Goal: Task Accomplishment & Management: Complete application form

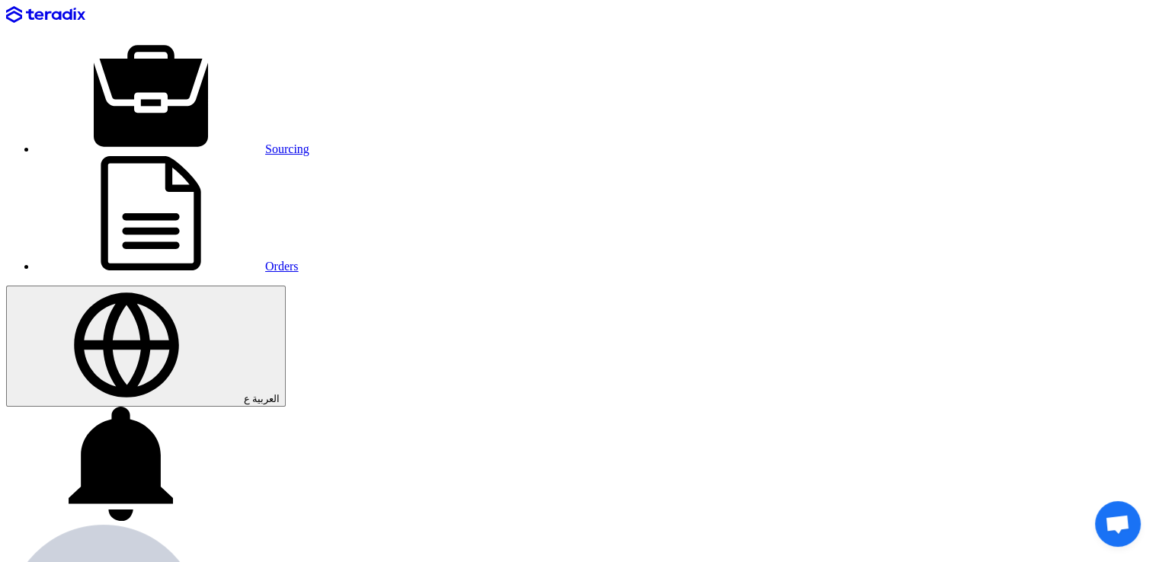
paste input "PR-11005655"
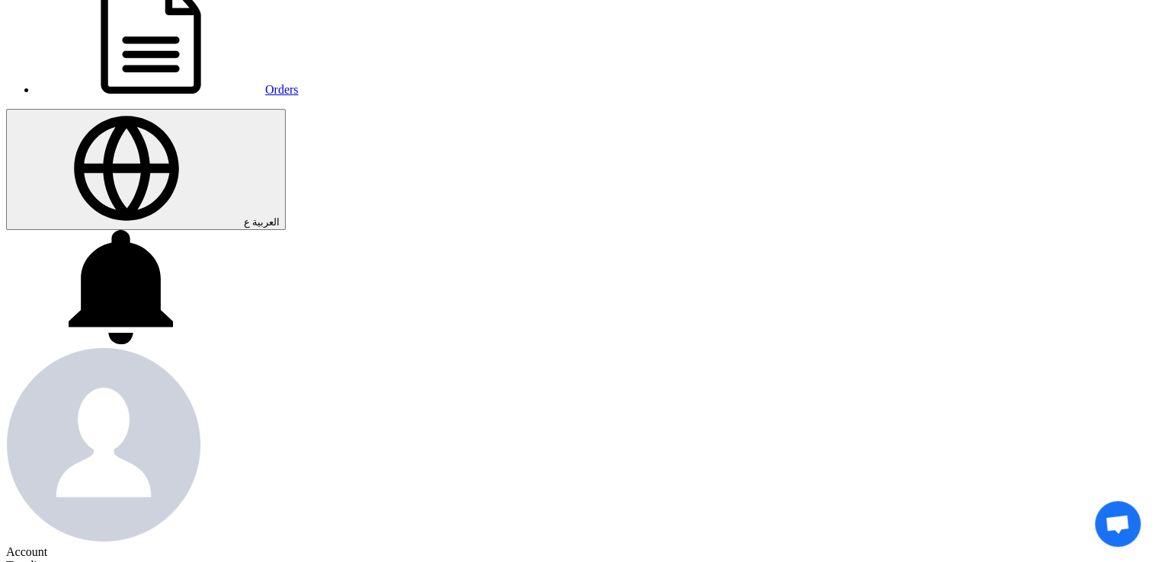
scroll to position [178, 0]
type input "PR-11005655"
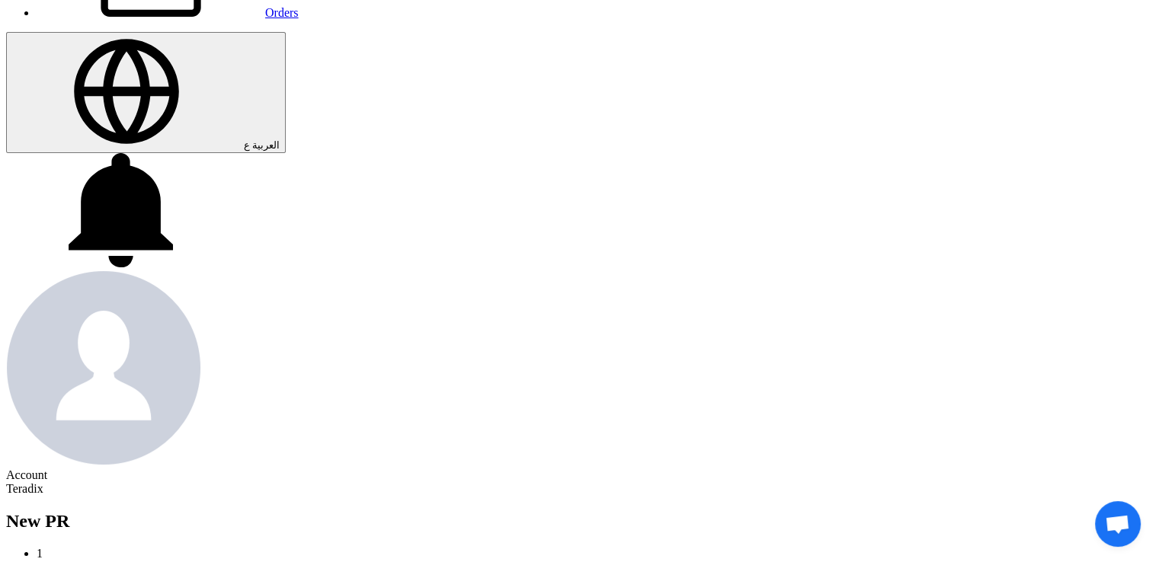
scroll to position [284, 0]
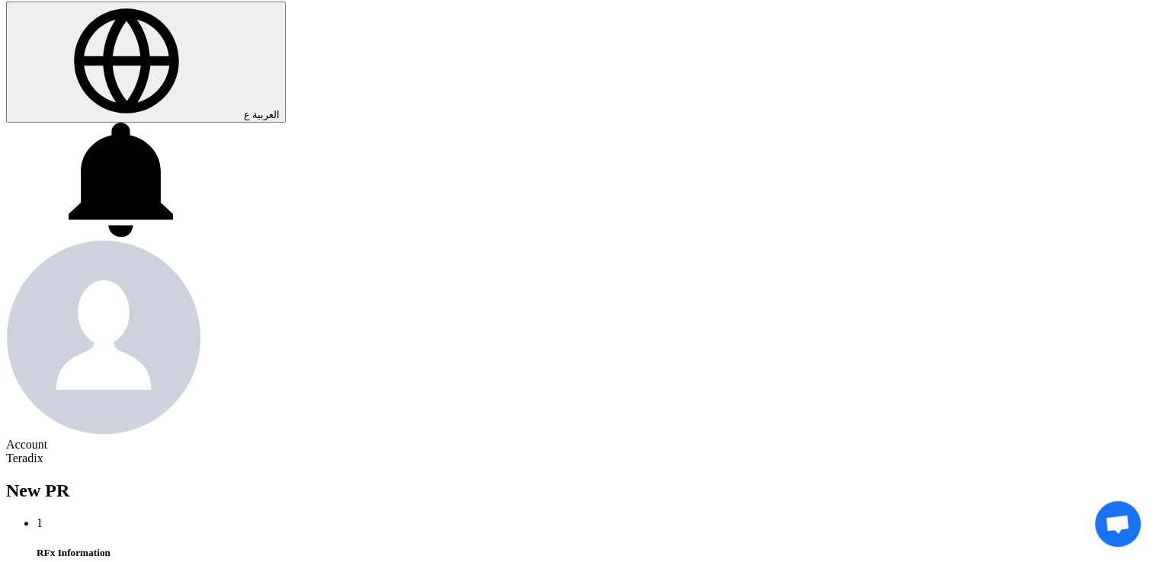
type input "[DATE]"
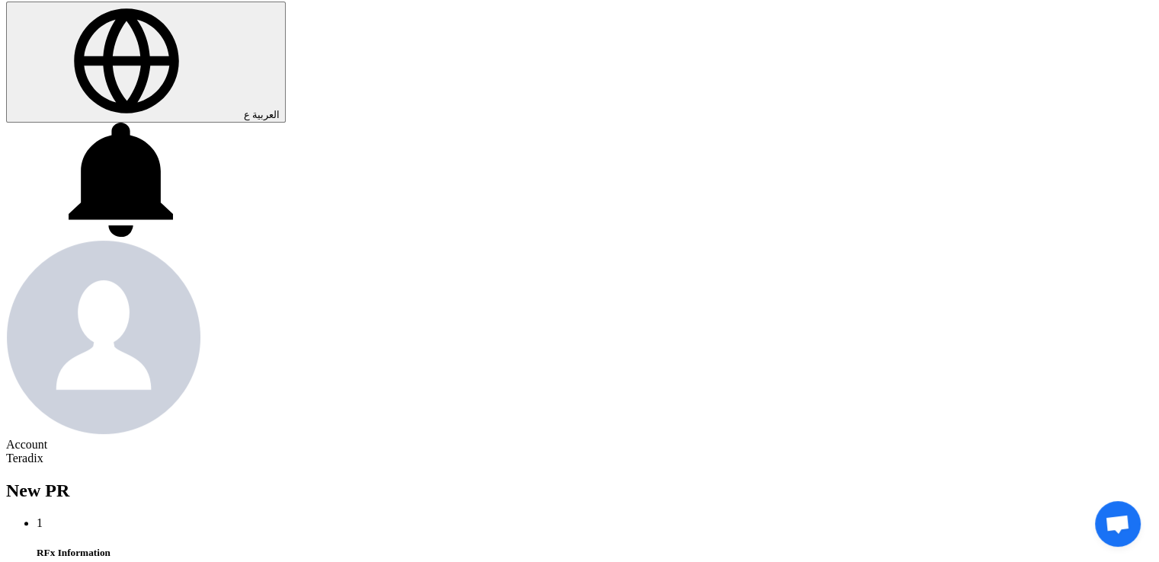
type input "11"
type input "59"
type input "11"
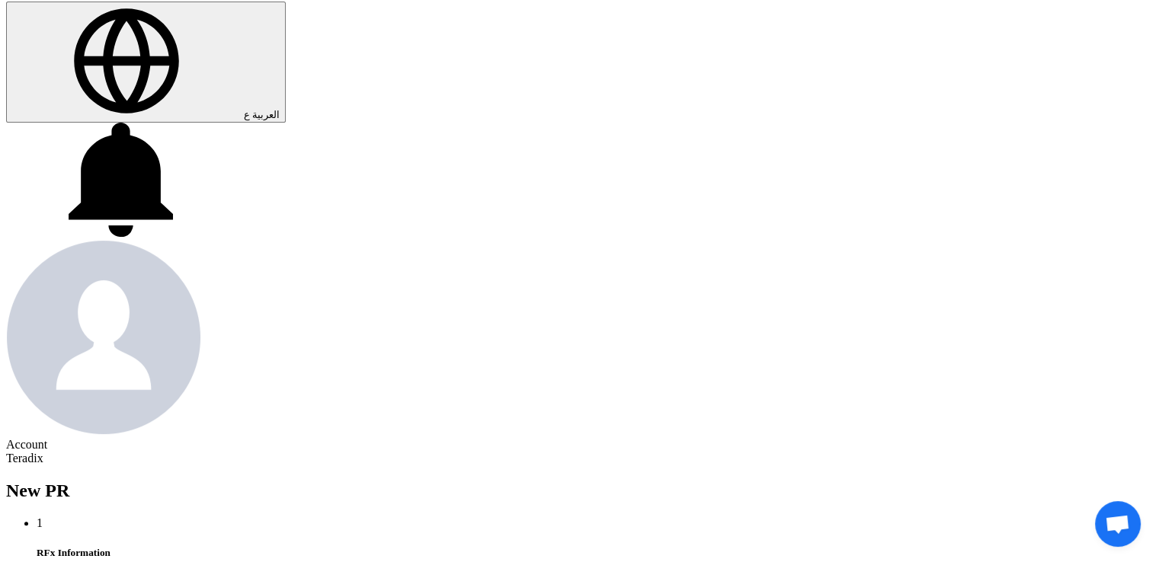
type input "59"
type input "[DATE]"
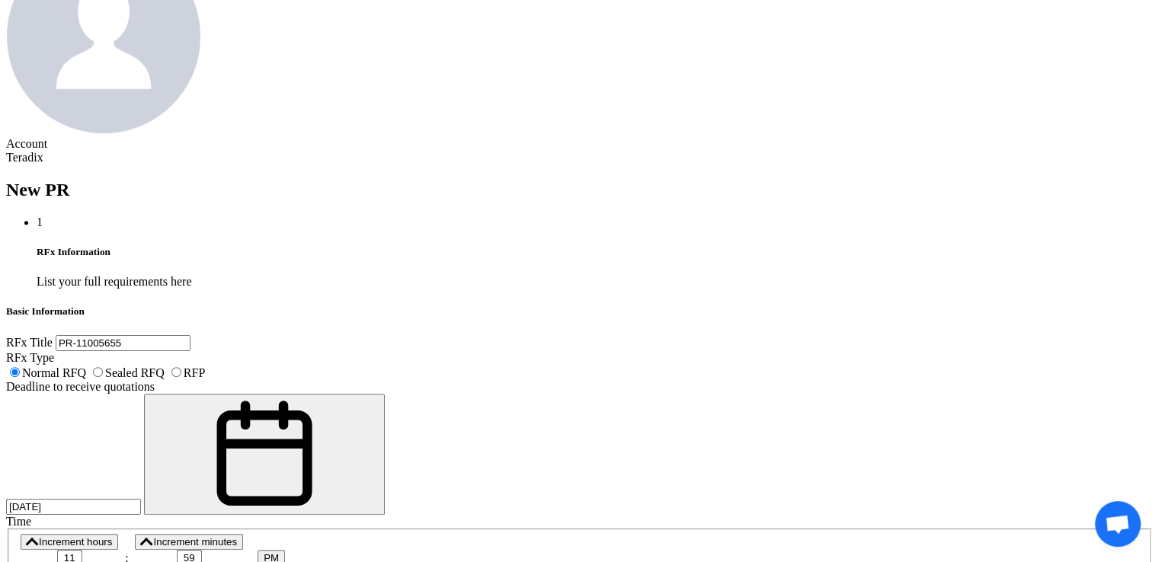
scroll to position [587, 0]
drag, startPoint x: 306, startPoint y: 392, endPoint x: 306, endPoint y: 347, distance: 45.0
paste textarea "[PERSON_NAME] [EMAIL_ADDRESS][DOMAIN_NAME] [PHONE_NUMBER](Work) FOOD INDUSTRIES…"
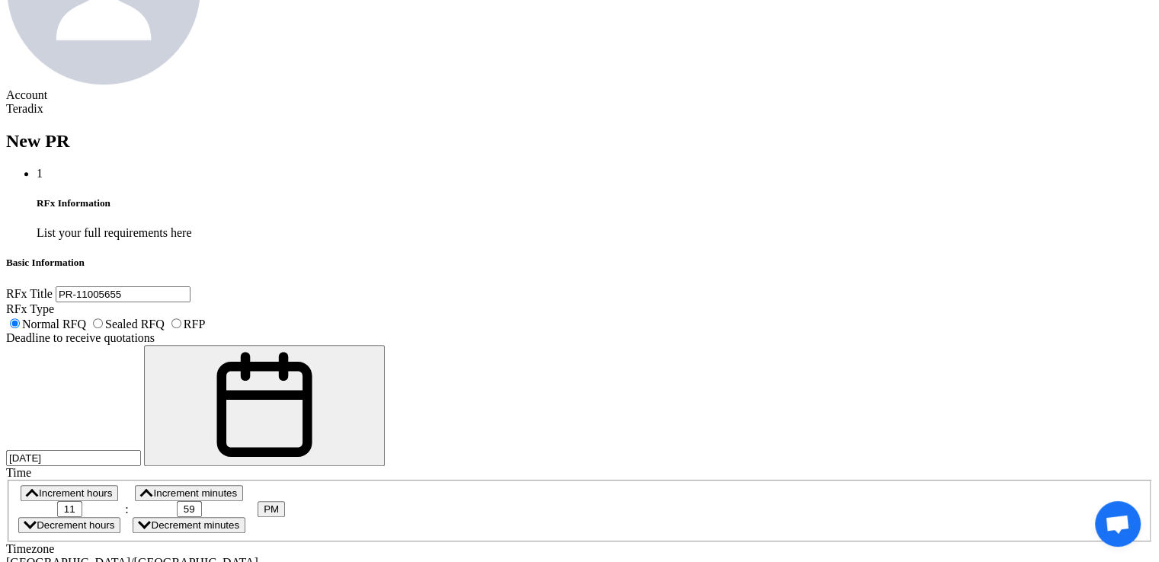
scroll to position [734, 0]
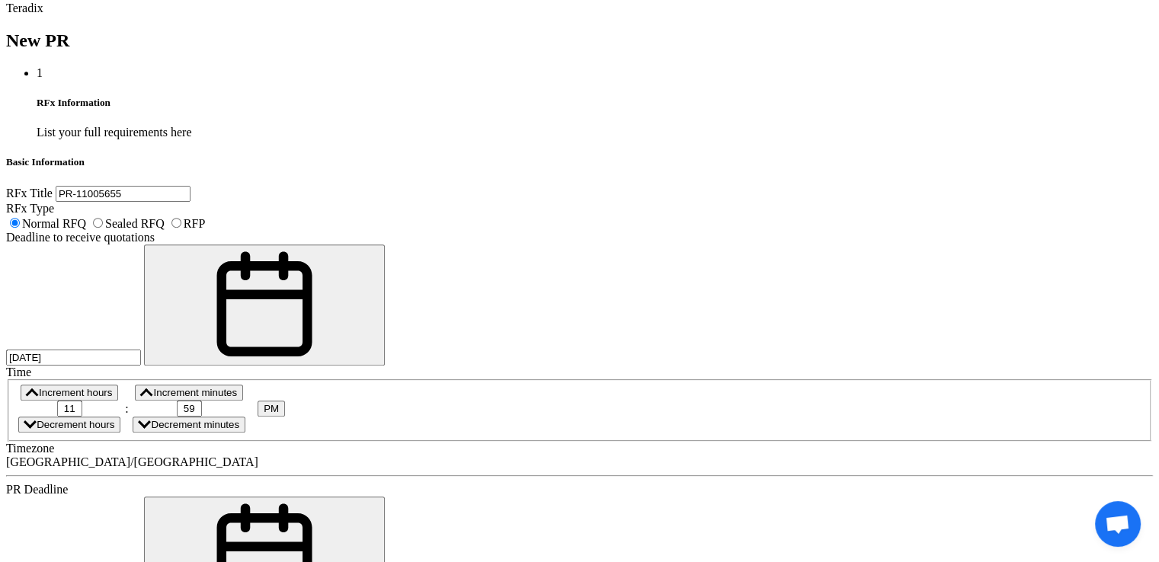
type textarea "[PERSON_NAME] [EMAIL_ADDRESS][DOMAIN_NAME] [PHONE_NUMBER](Work) FOOD INDUSTRIES…"
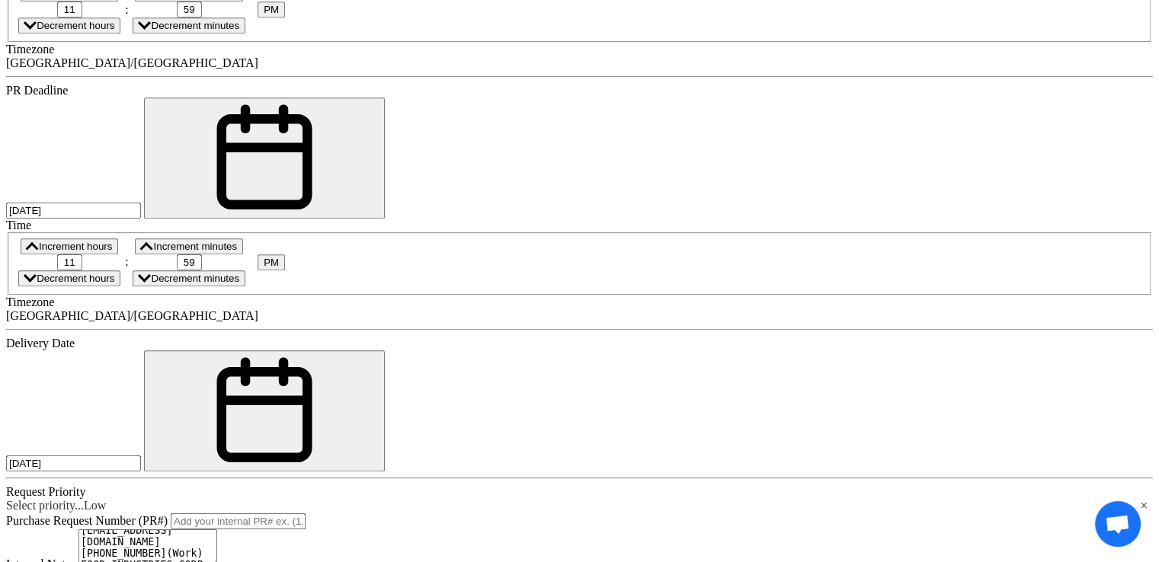
scroll to position [1138, 0]
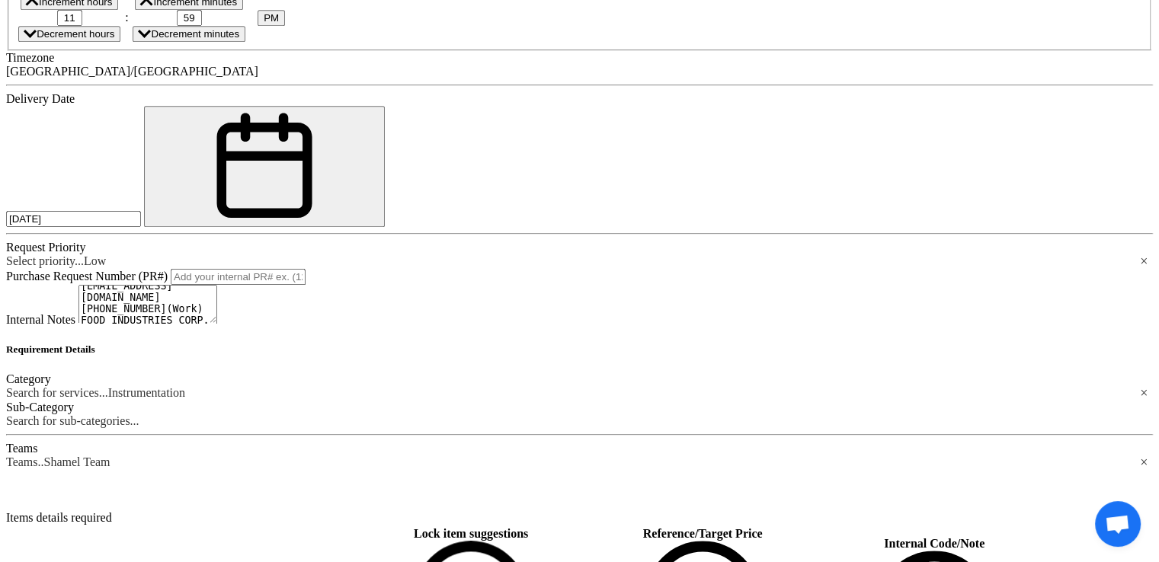
scroll to position [1381, 0]
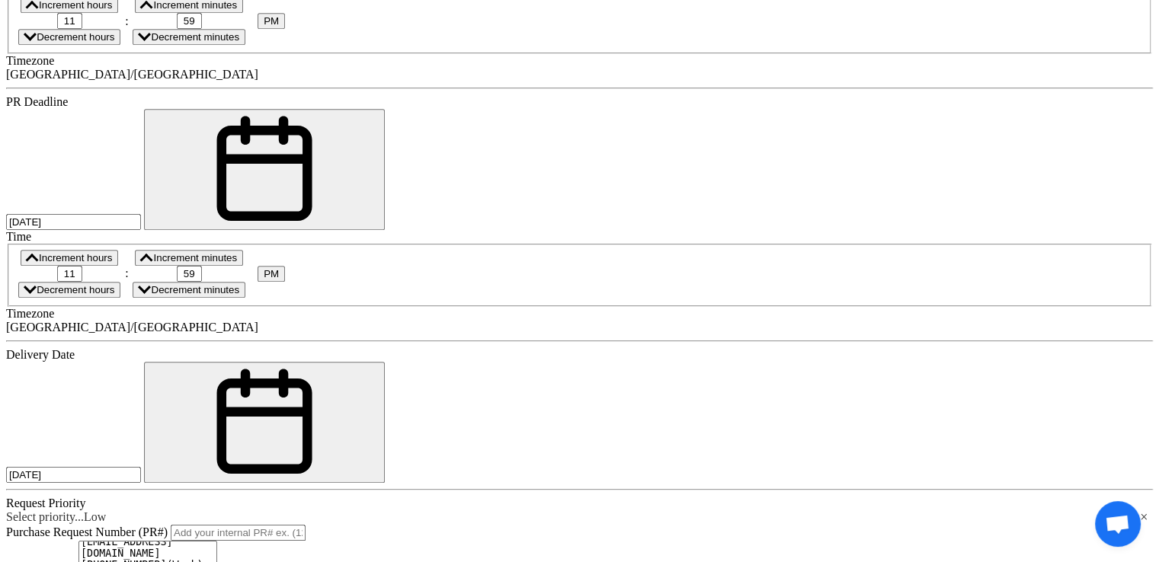
scroll to position [1138, 0]
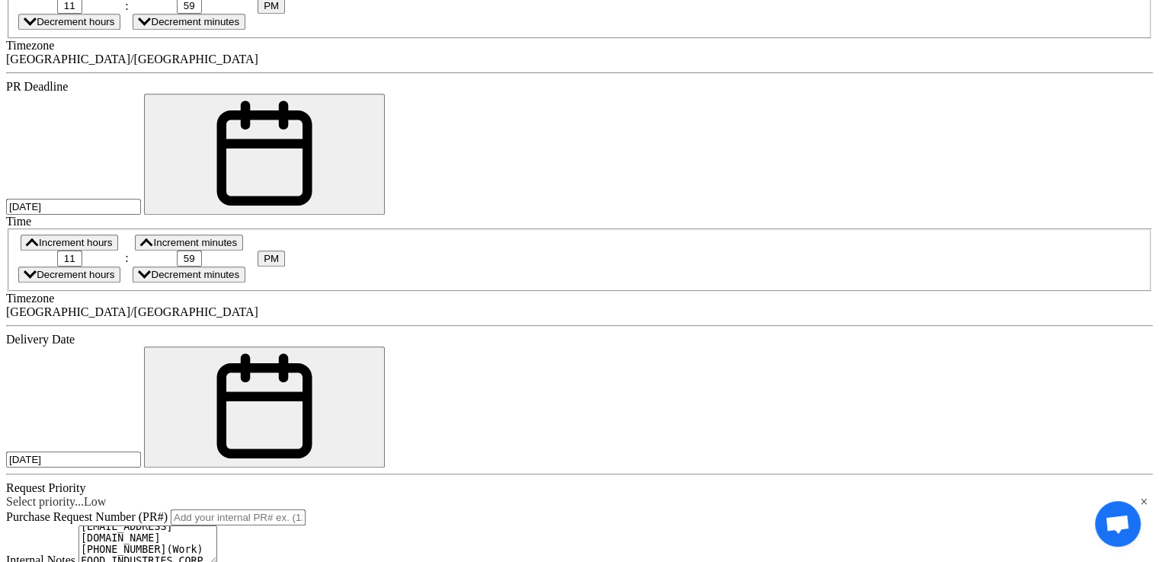
paste div
type input "3"
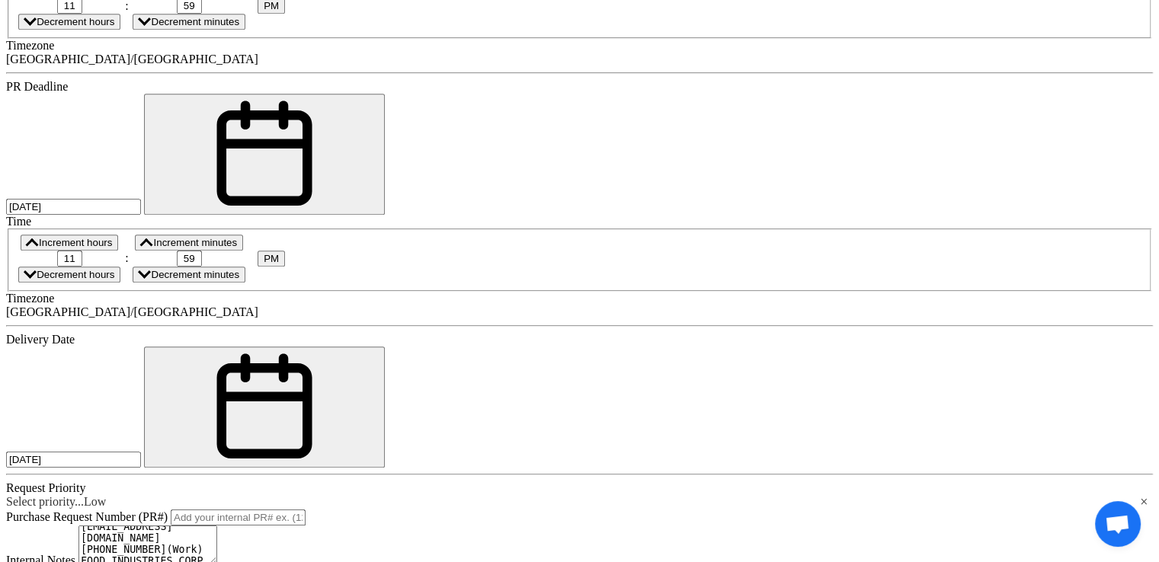
paste div
type input "15"
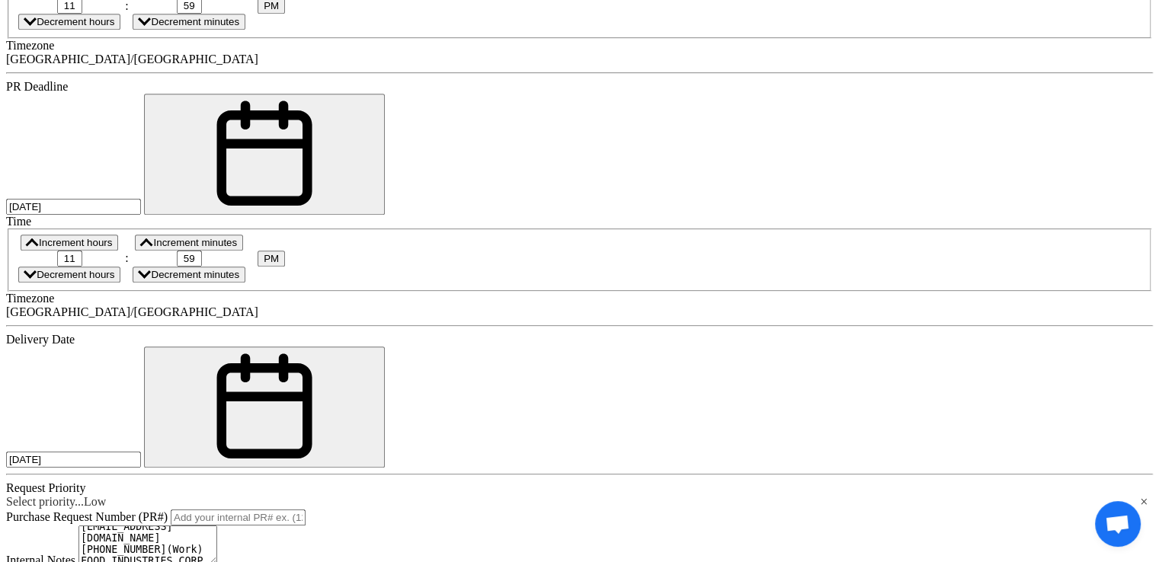
paste div
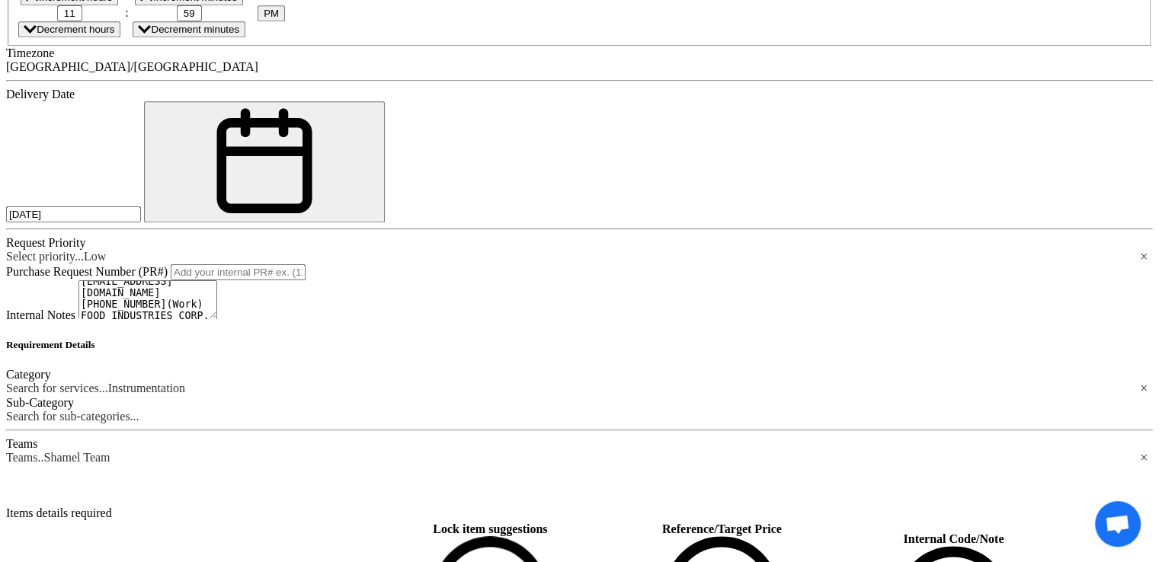
scroll to position [1416, 0]
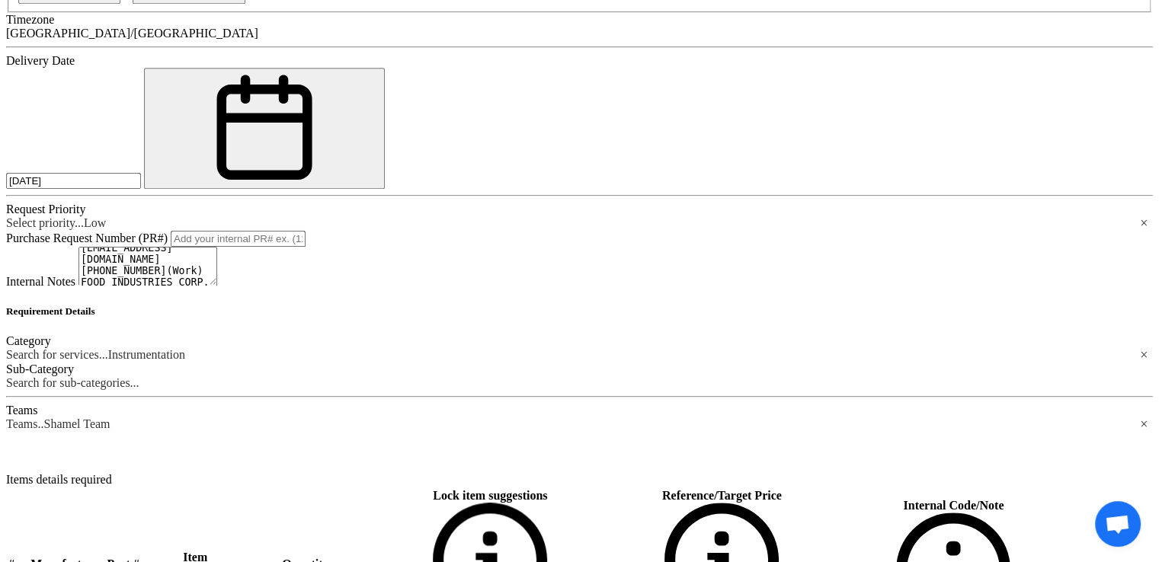
type input "20"
paste div
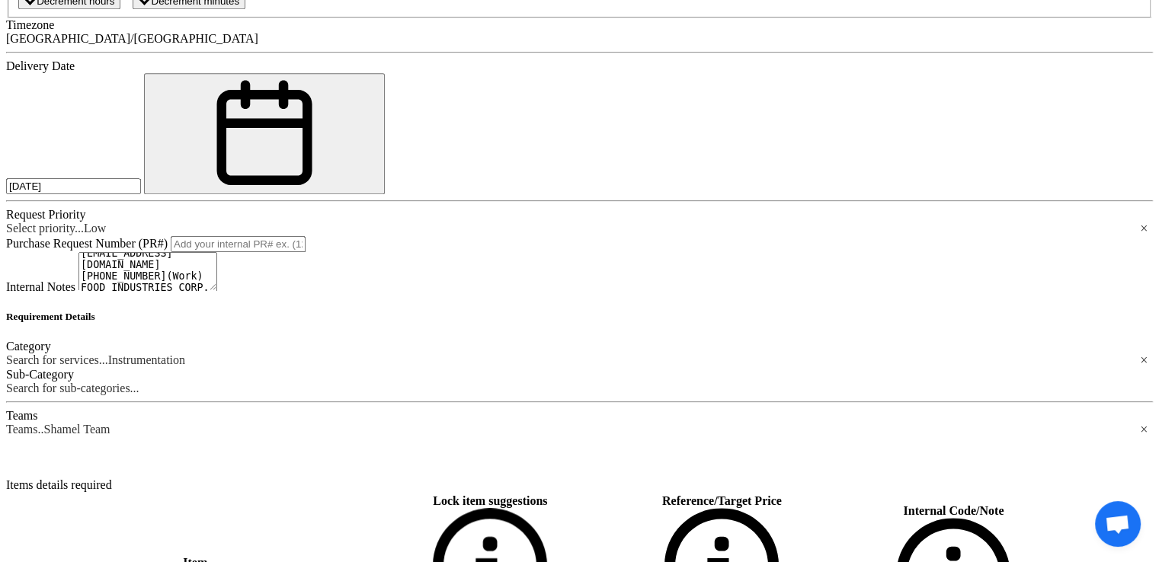
type input "15"
paste div
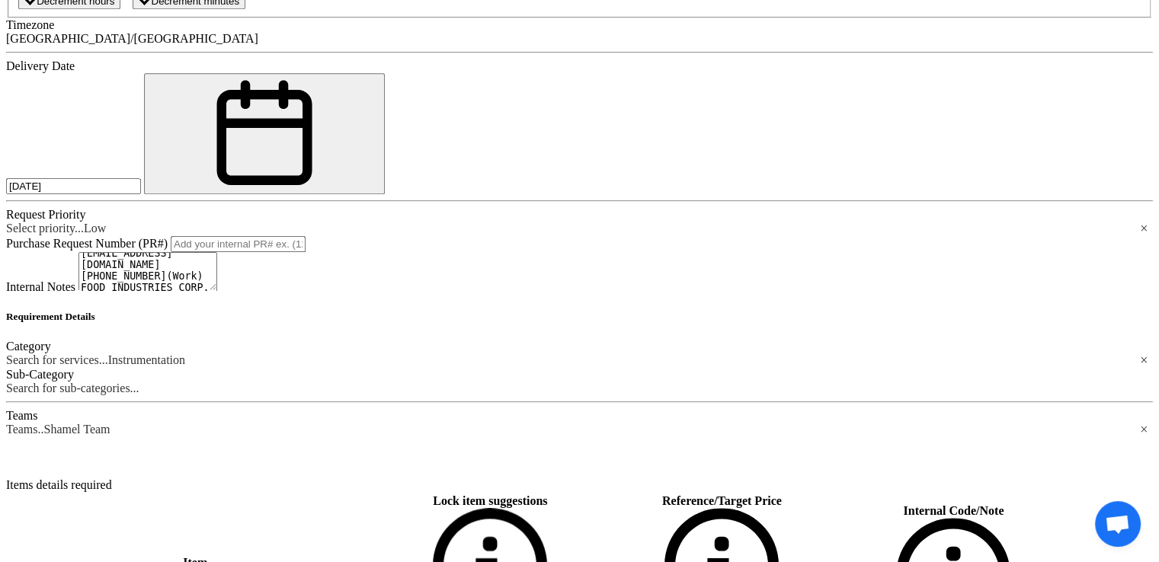
type input "12"
paste div
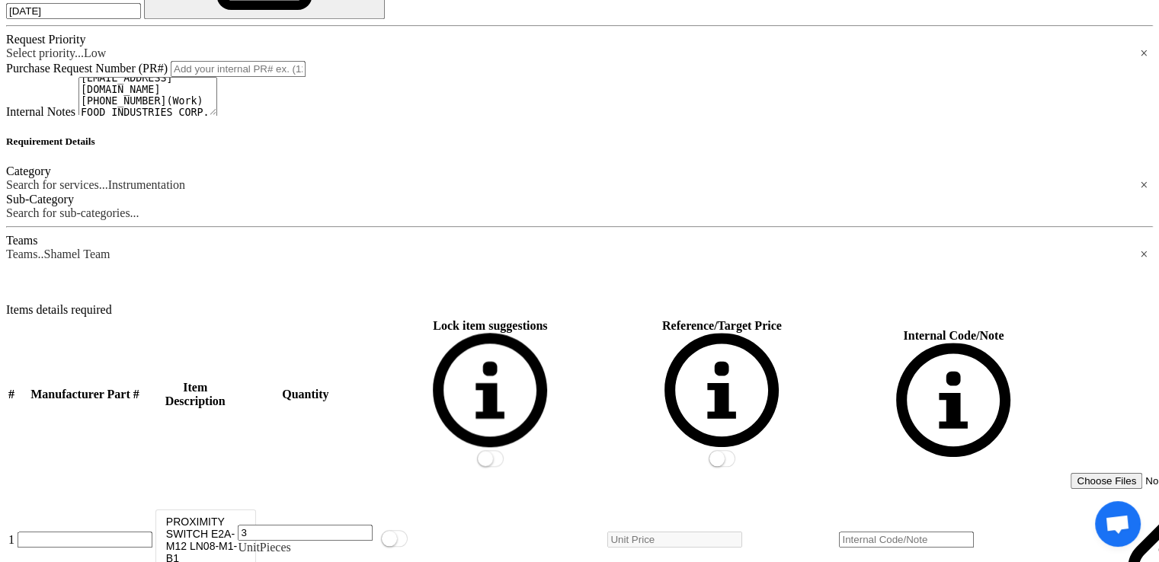
scroll to position [1589, 0]
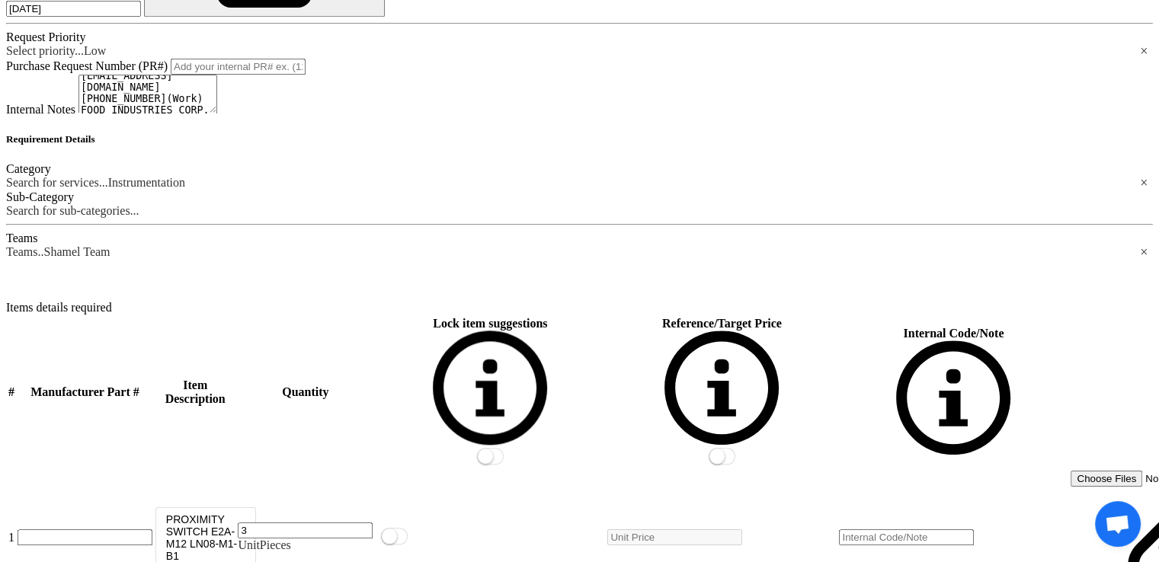
type input "15"
paste div
type input "15"
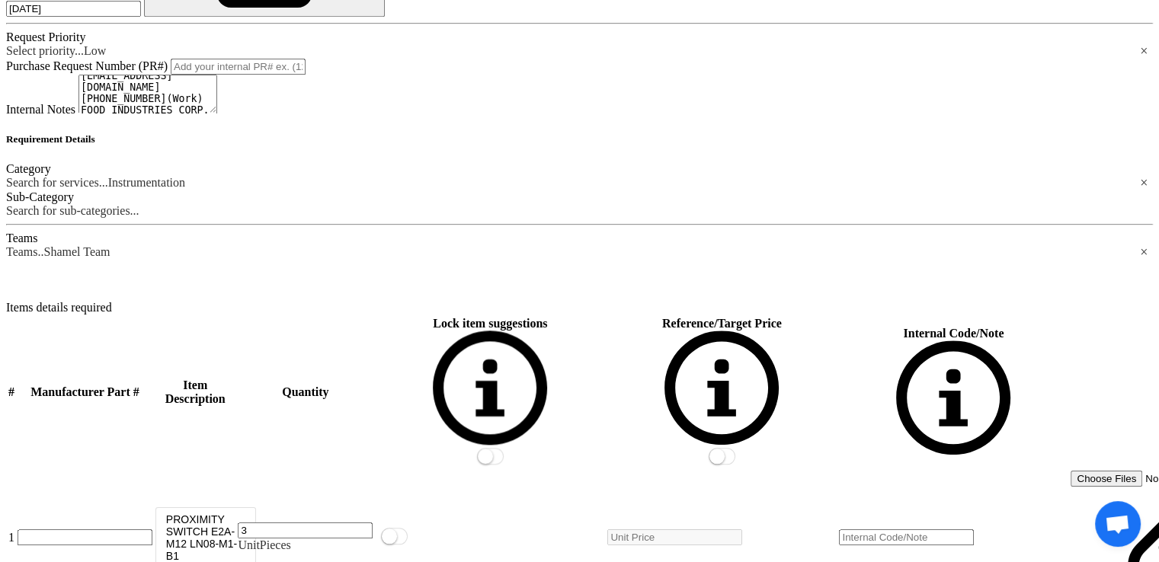
paste div
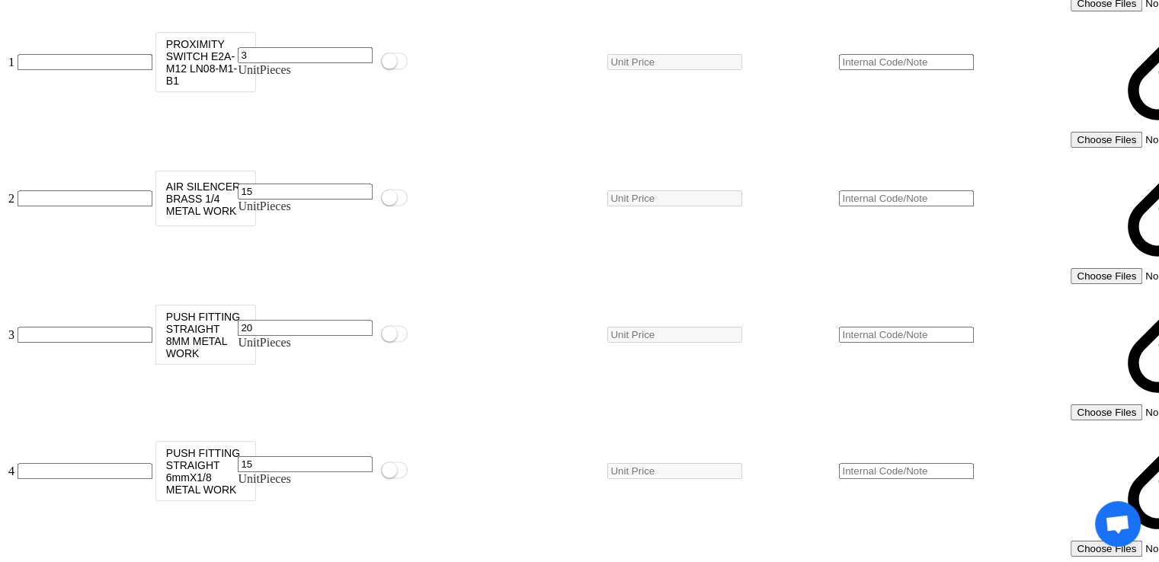
scroll to position [2092, 0]
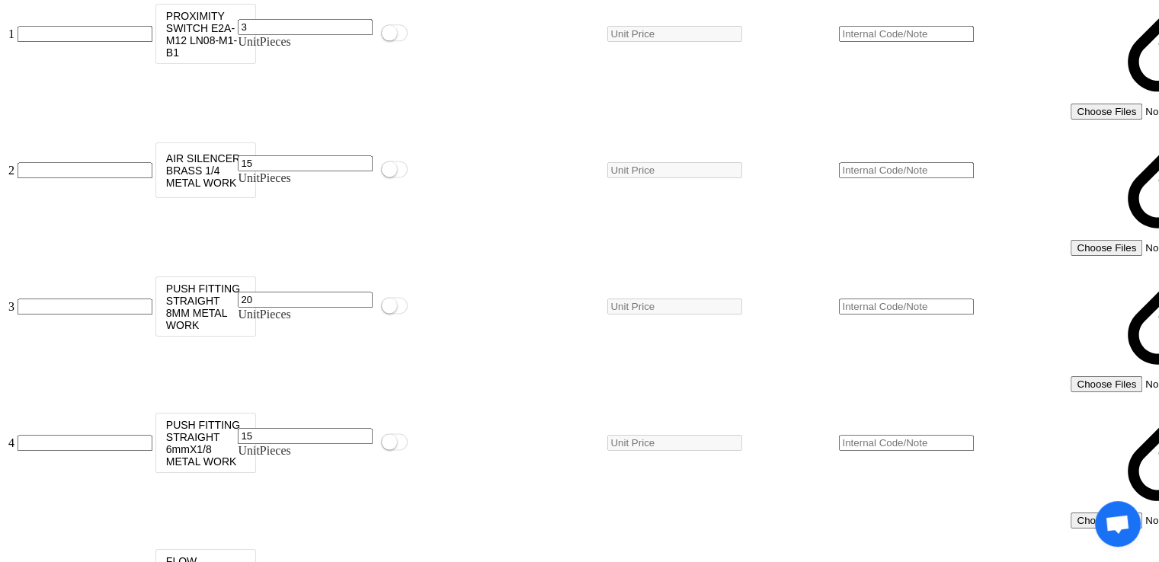
type input "15"
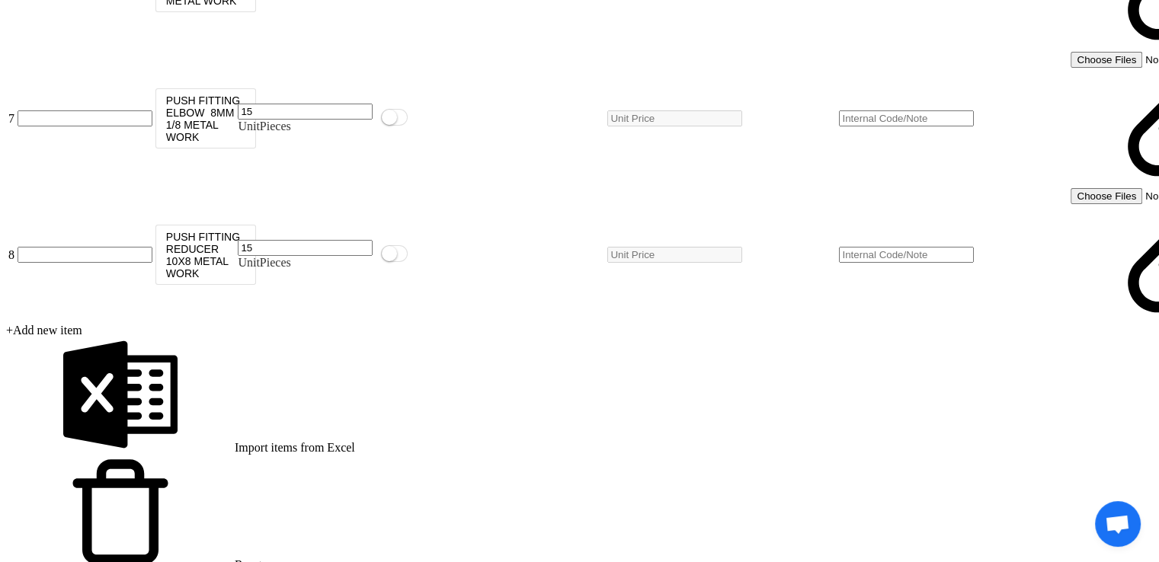
scroll to position [2827, 0]
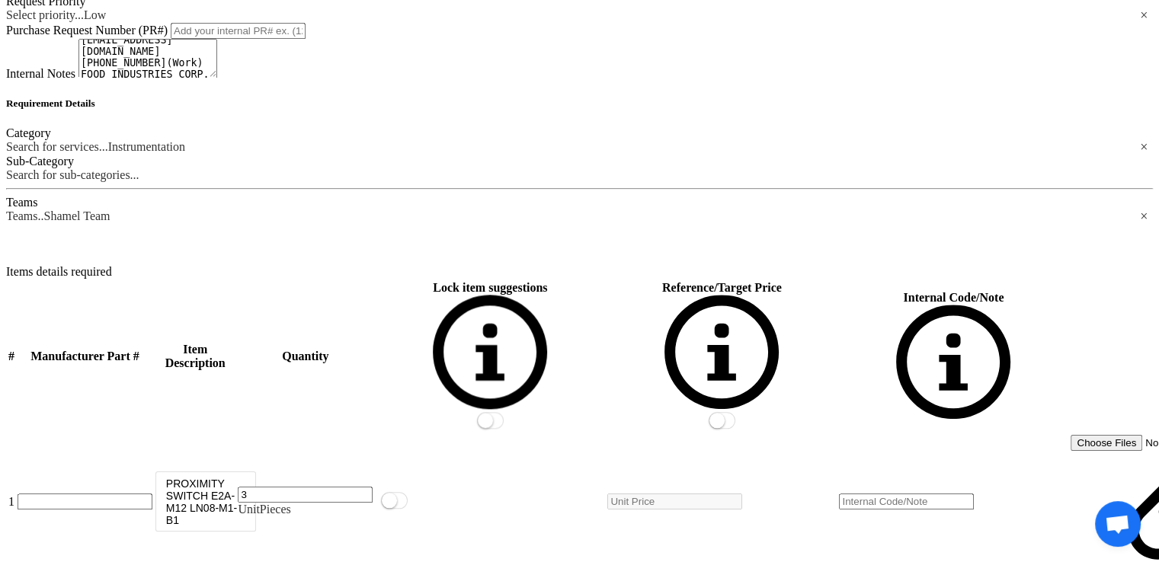
scroll to position [0, 0]
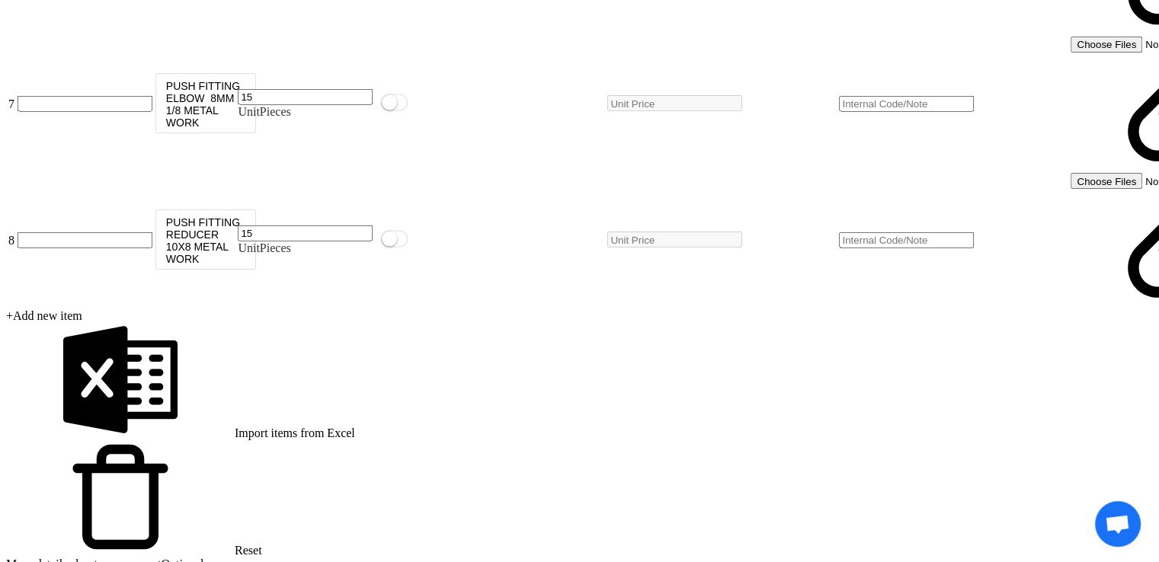
scroll to position [2858, 0]
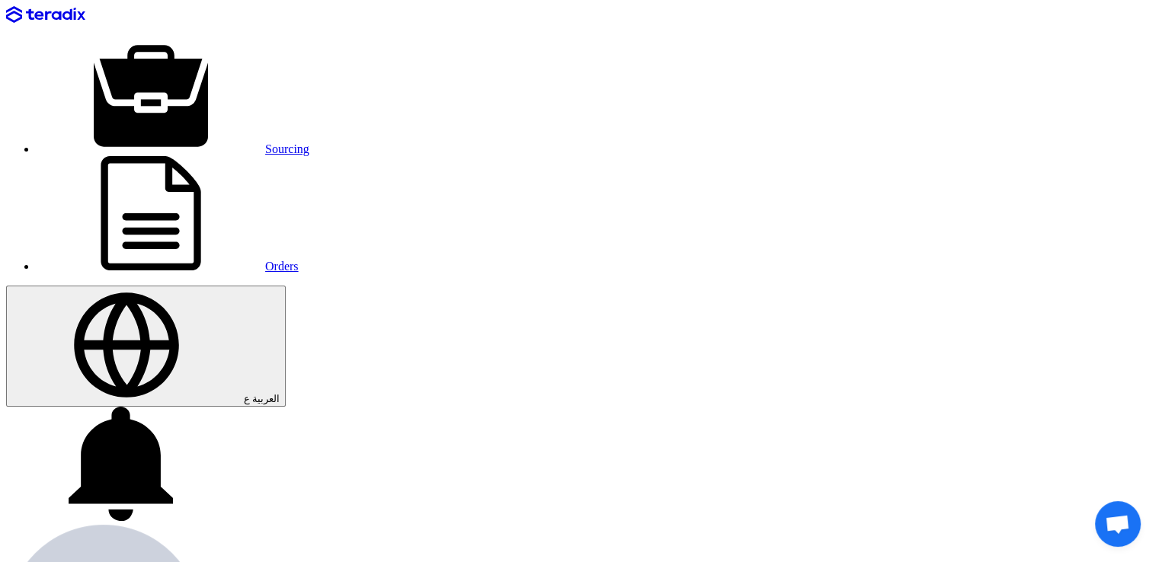
paste input "RFQ2609"
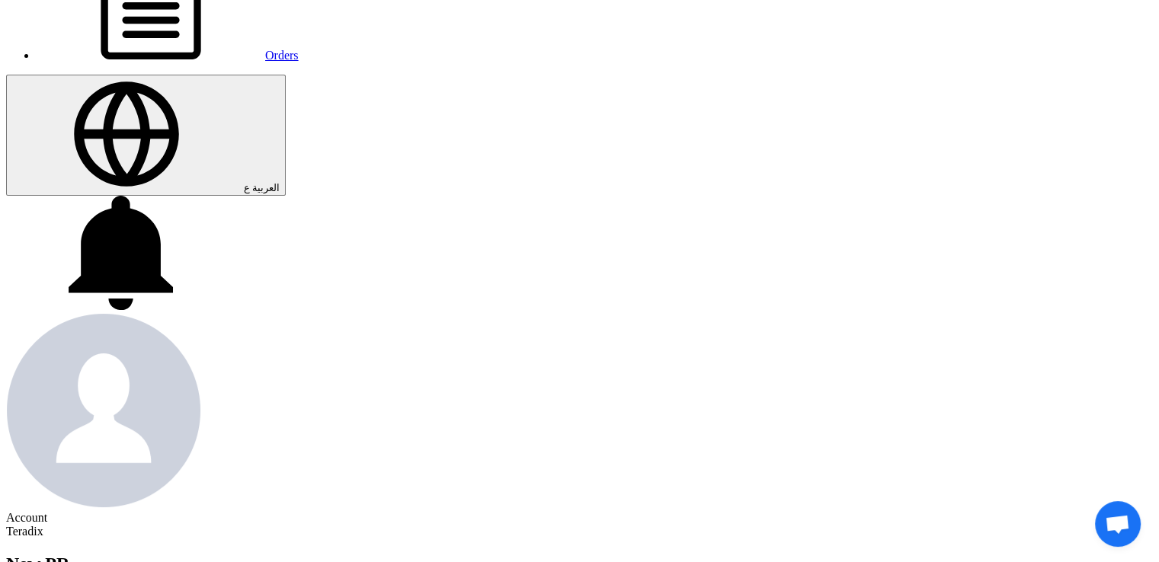
scroll to position [243, 0]
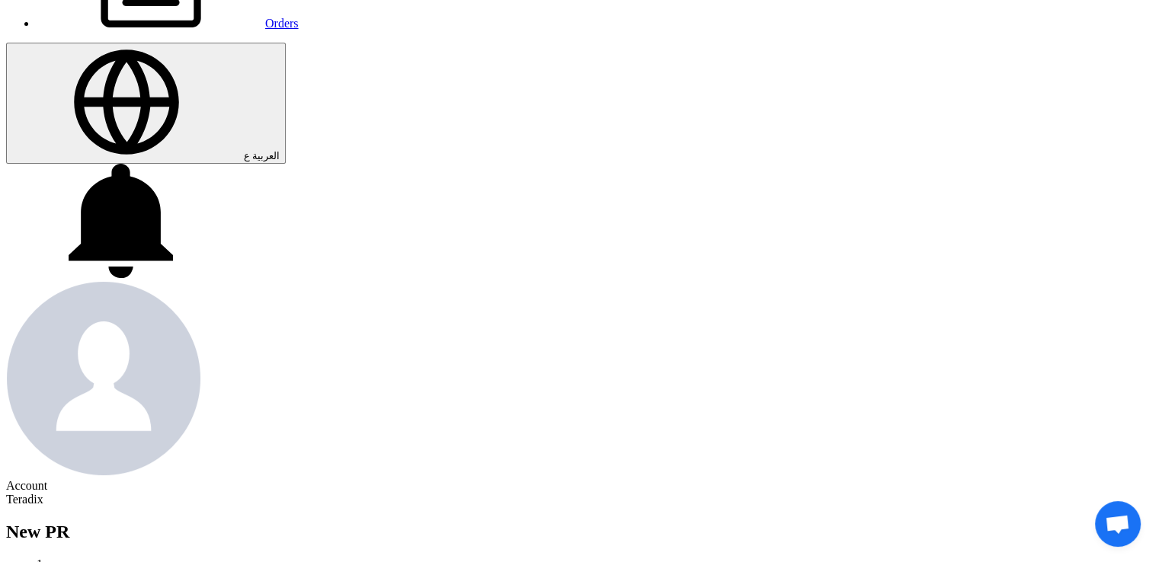
type input "RFQ2609"
type input "[DATE]"
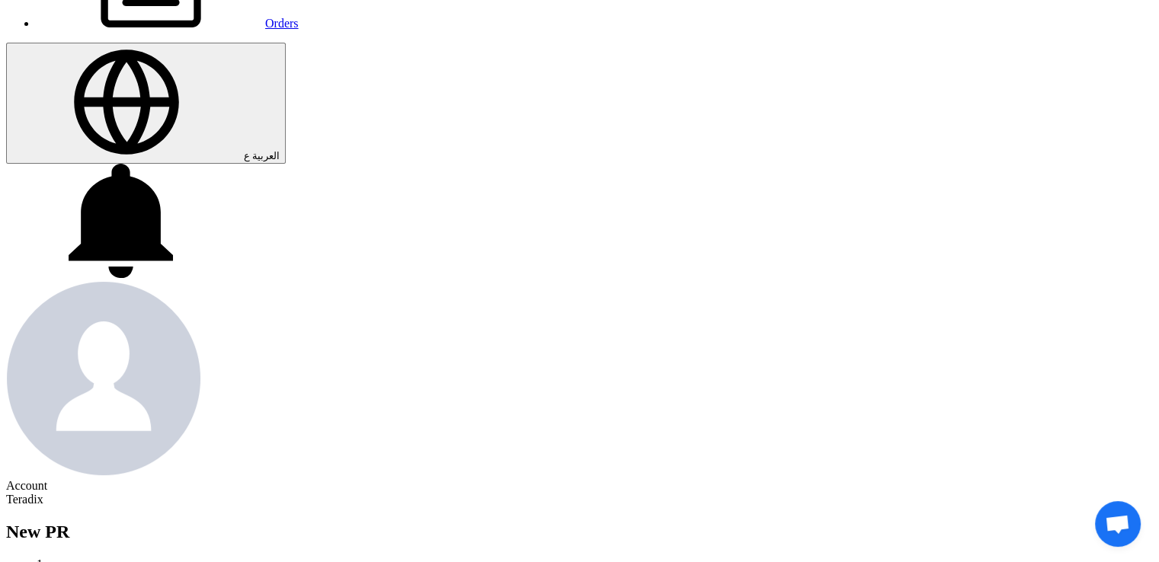
type input "[DATE]"
type input "11"
type input "59"
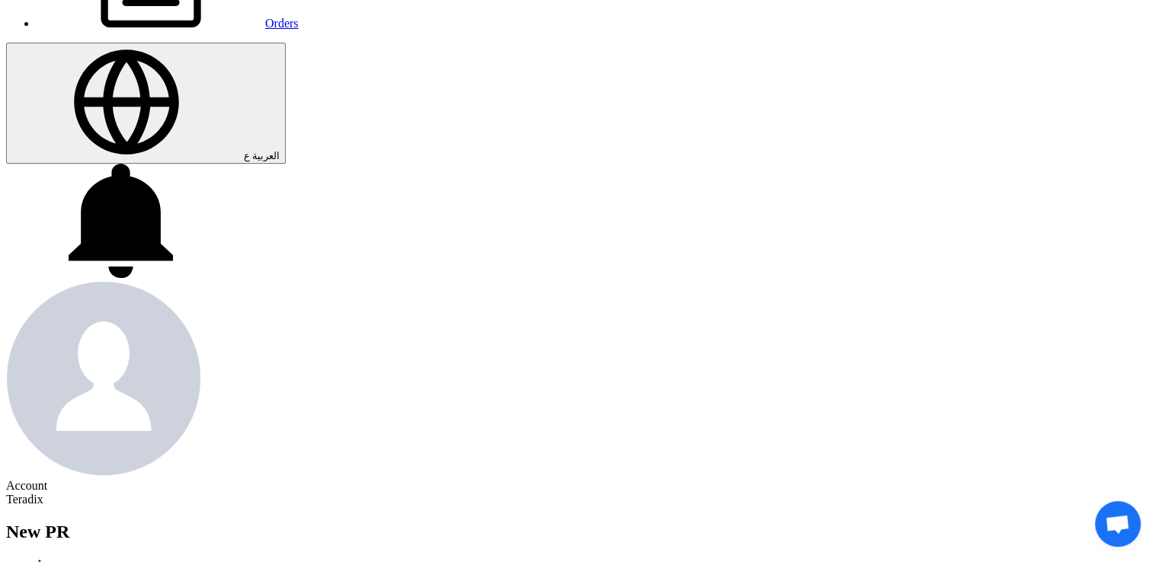
type input "11"
type input "59"
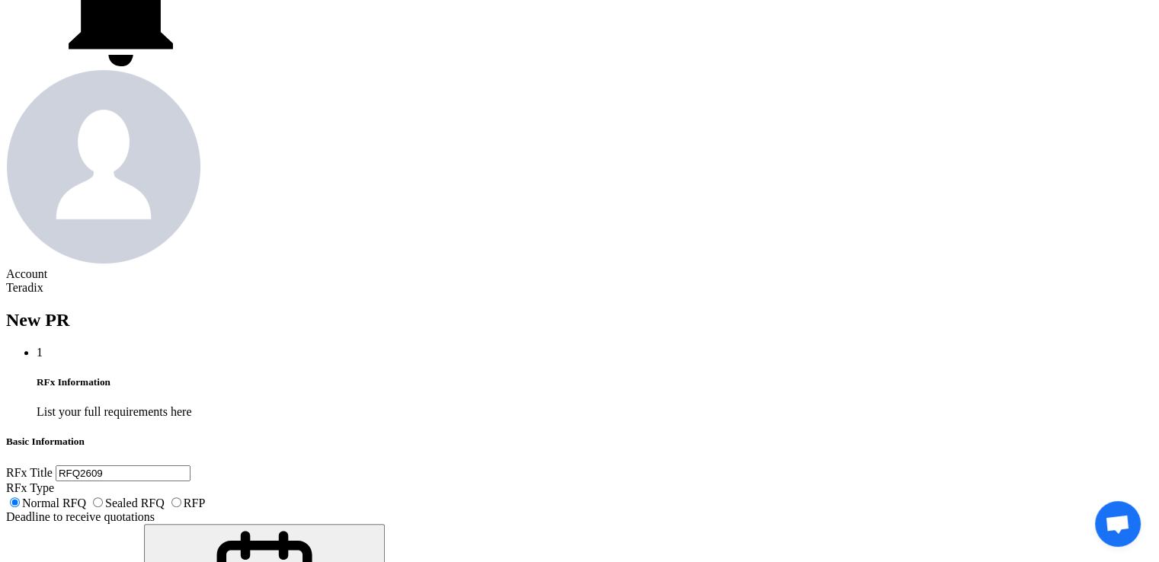
scroll to position [527, 0]
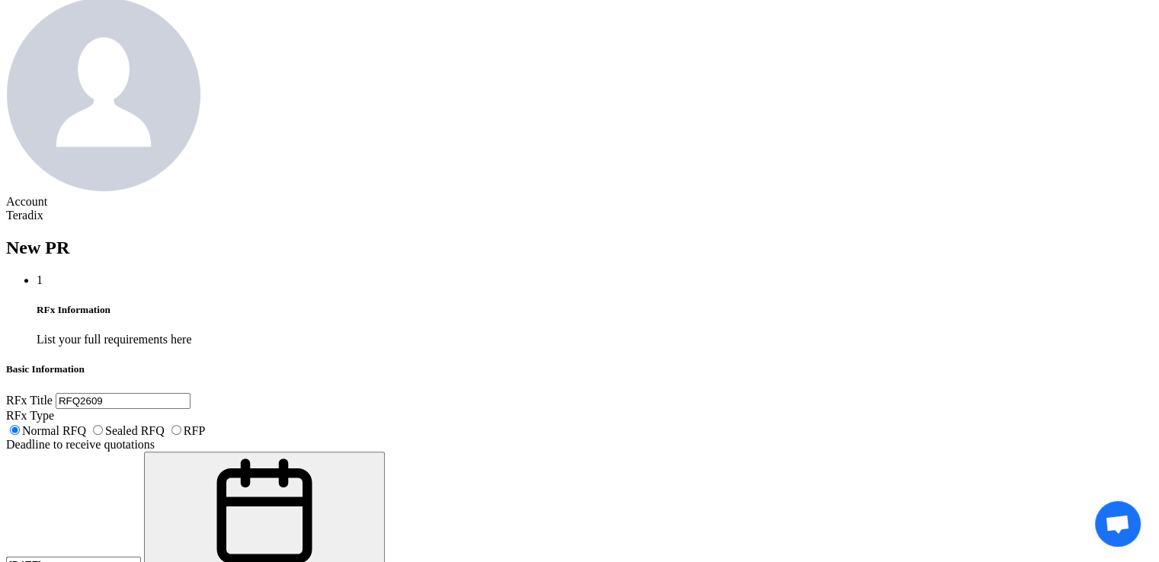
type input "[DATE]"
paste textarea "RAZAN ALMOTIREY [EMAIL_ADDRESS][DOMAIN_NAME] Saudi Air Navigation Services (SAN…"
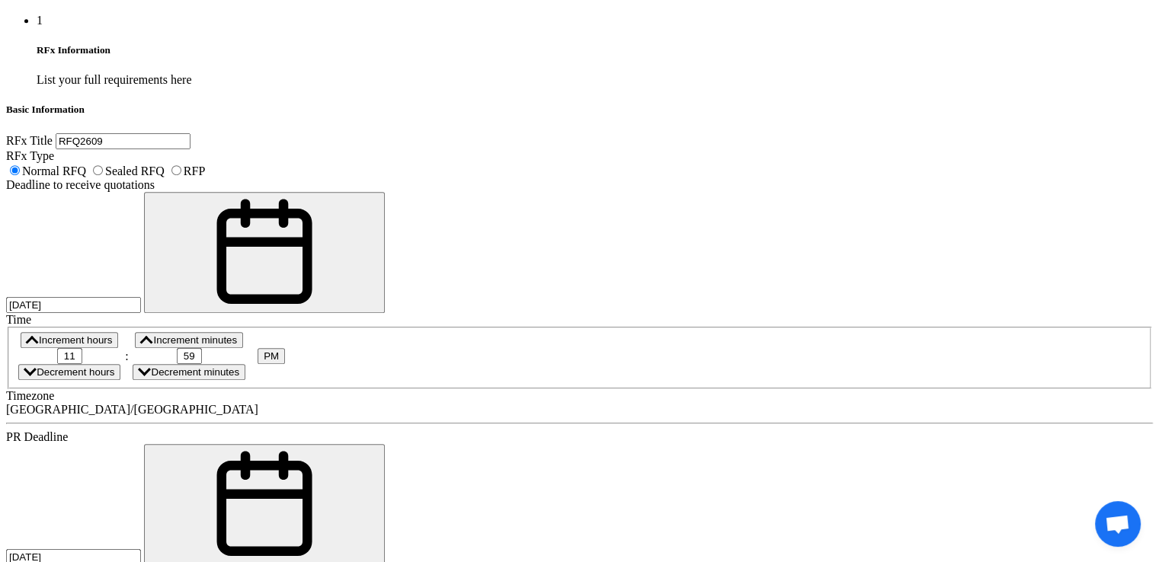
scroll to position [811, 0]
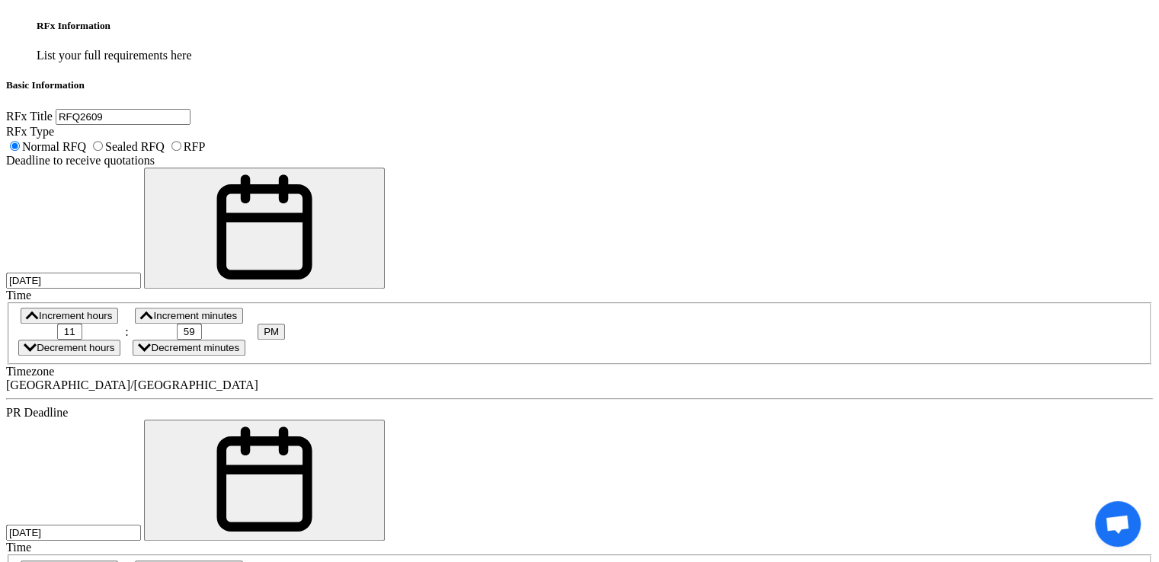
type textarea "RAZAN ALMOTIREY [EMAIL_ADDRESS][DOMAIN_NAME] Saudi Air Navigation Services (SAN…"
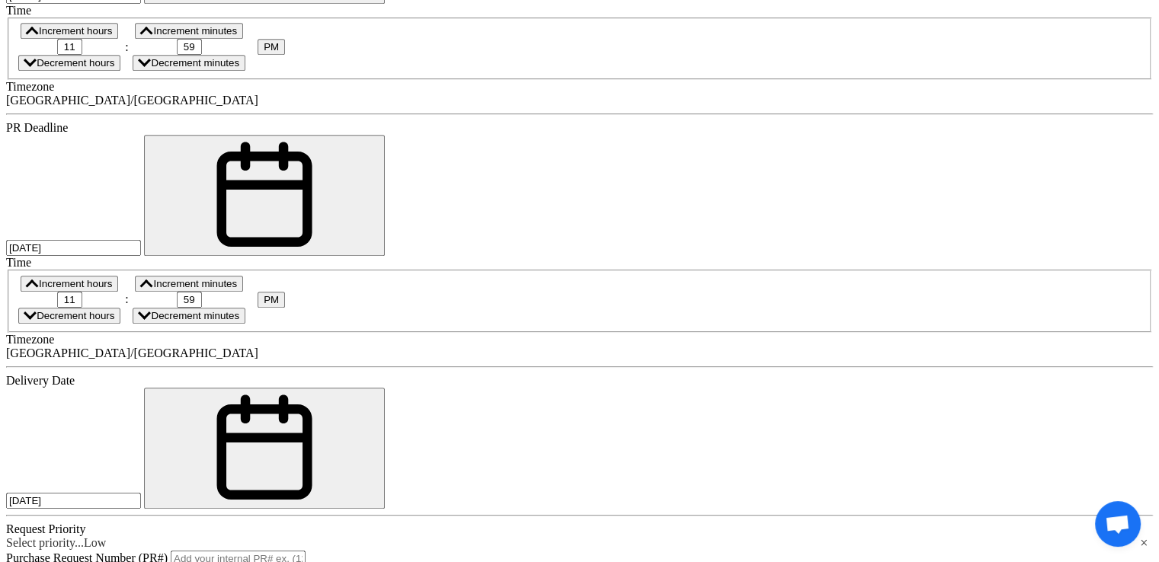
scroll to position [1114, 0]
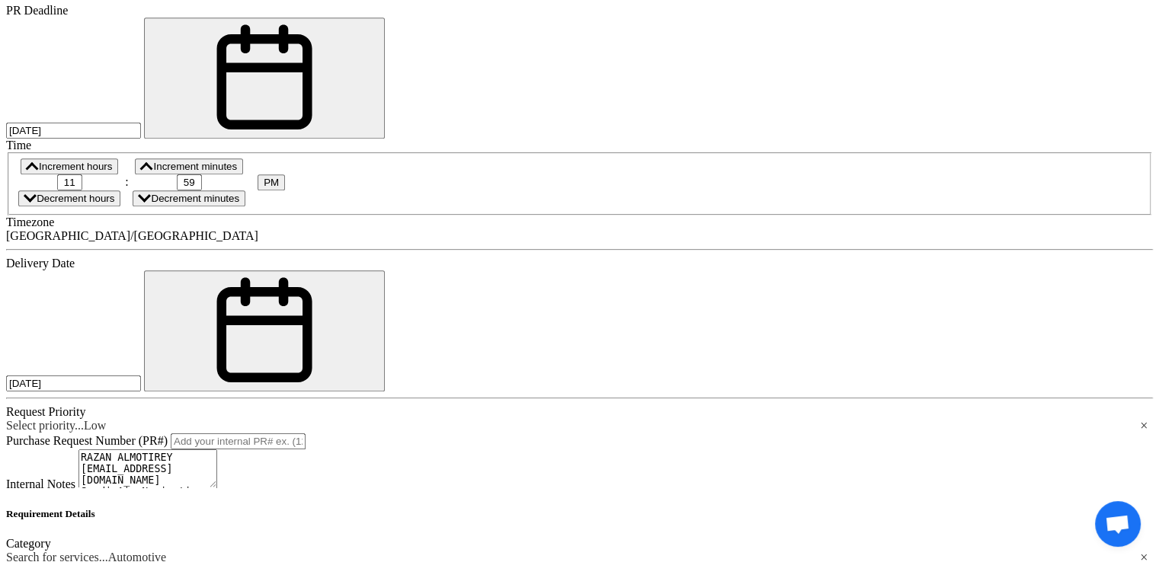
scroll to position [1256, 0]
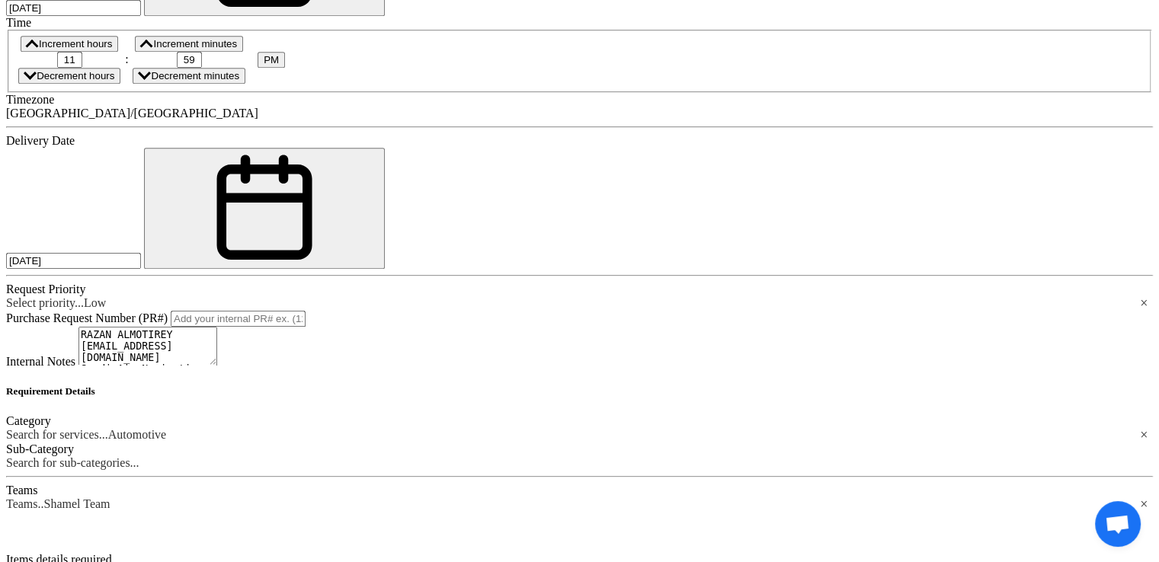
scroll to position [1374, 0]
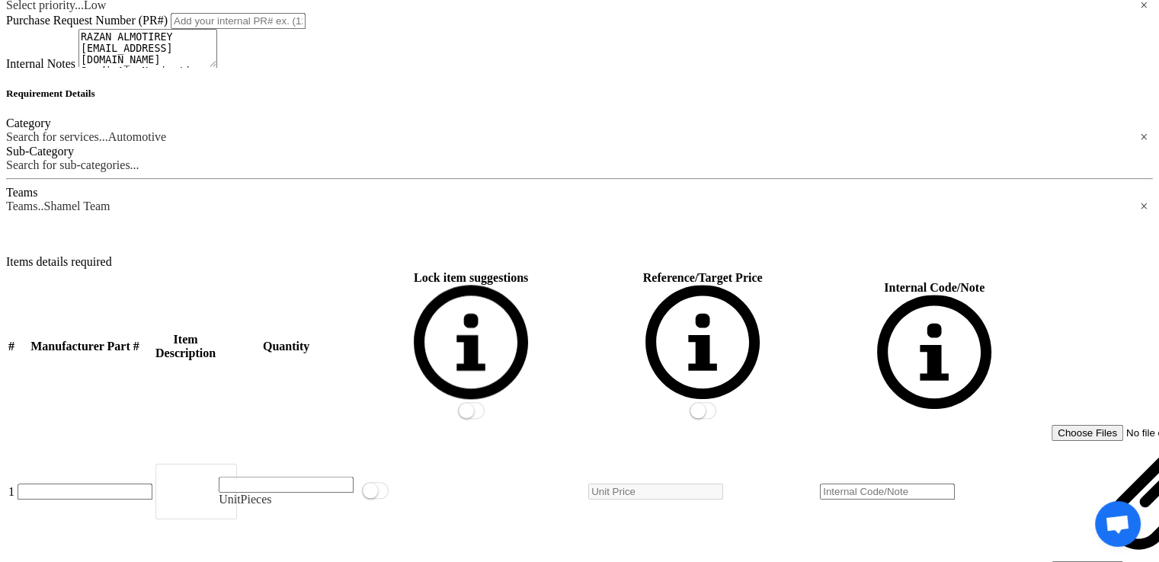
scroll to position [1647, 0]
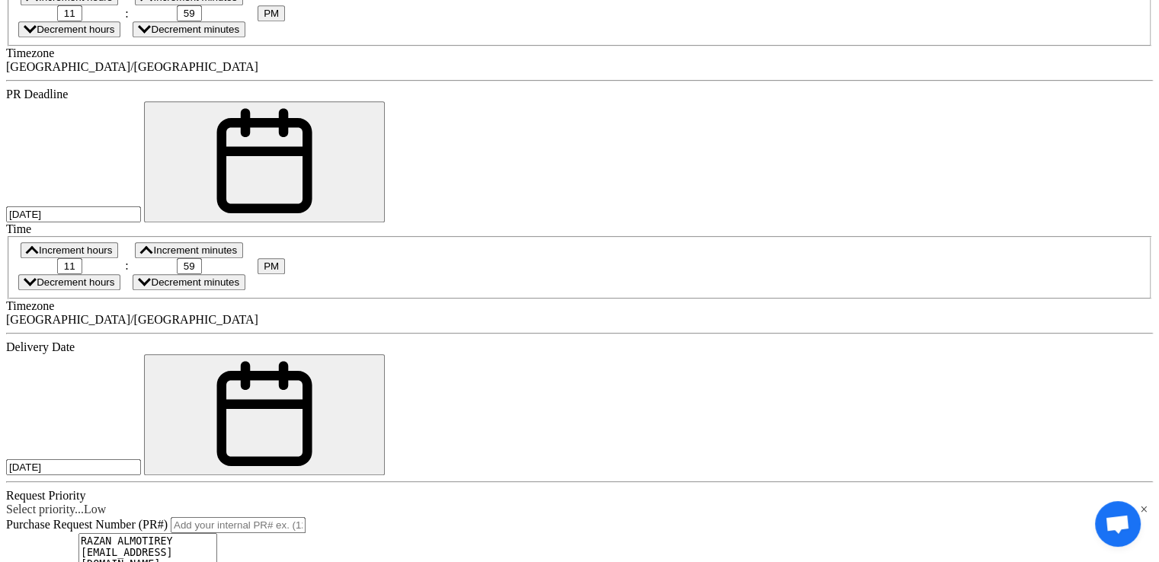
scroll to position [1131, 0]
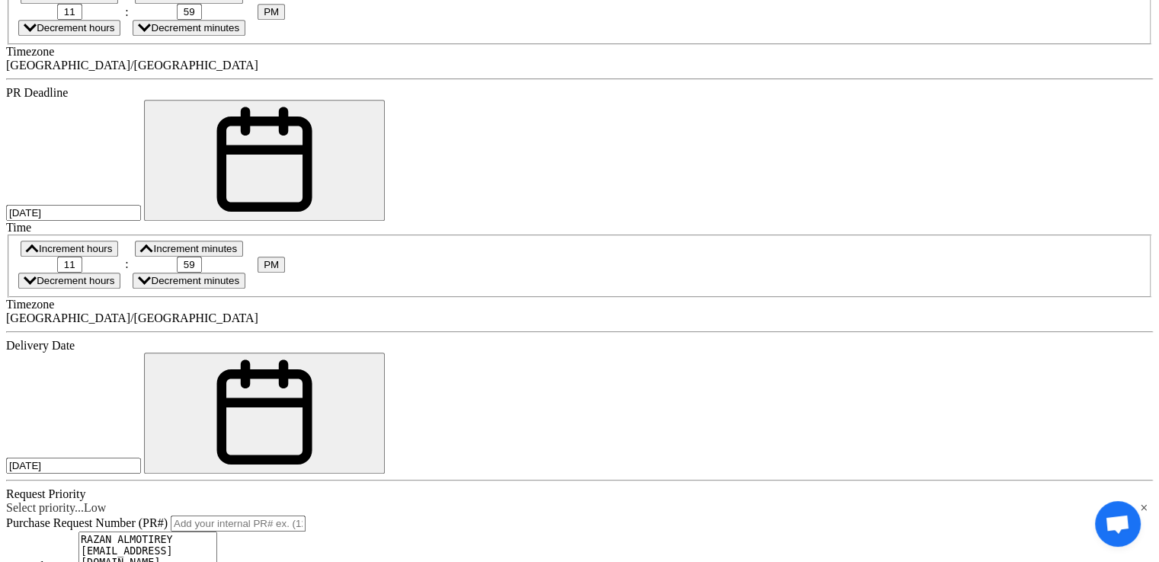
paste div
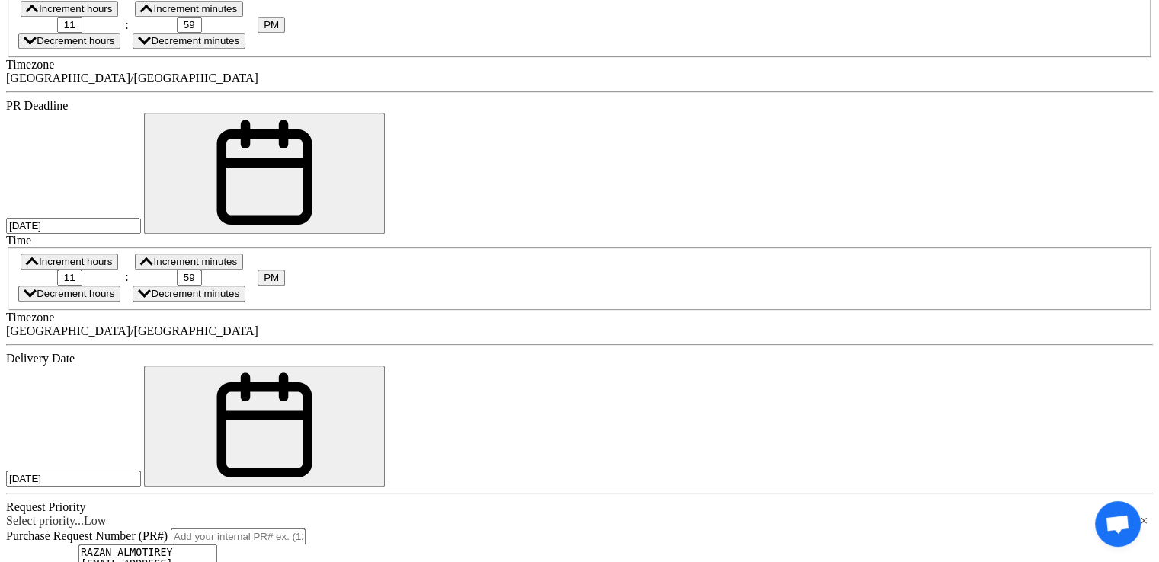
type input "1"
type input "EA"
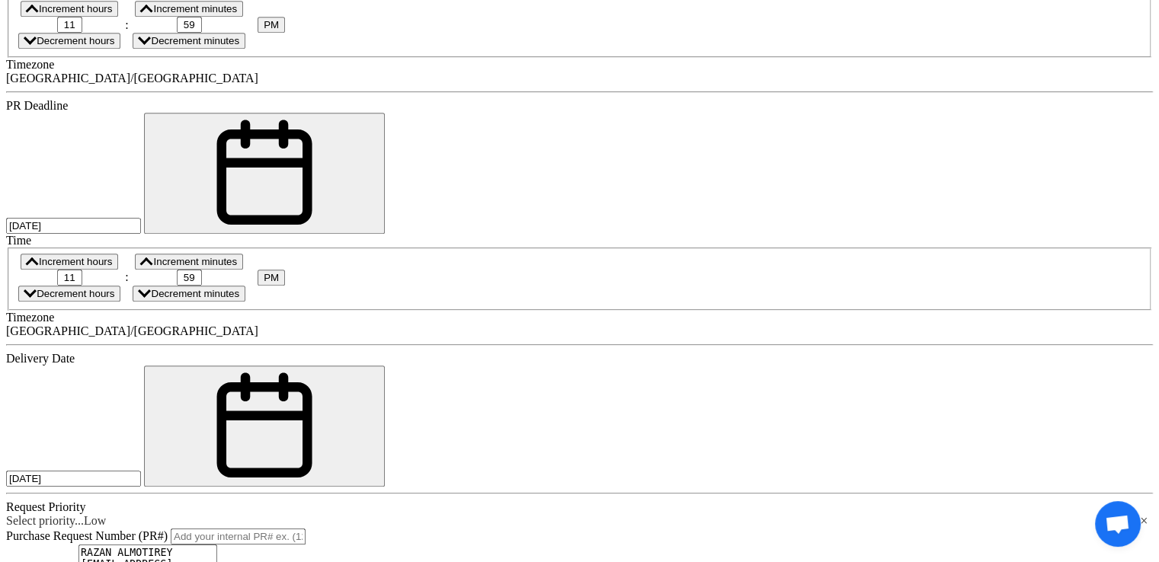
paste div
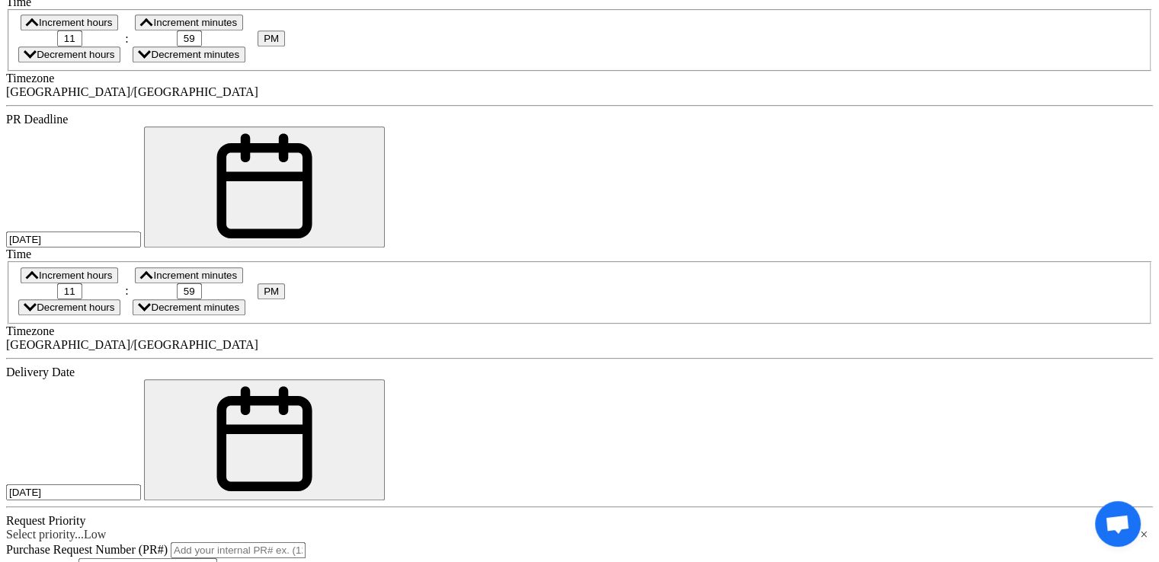
type input "1"
type input "EA"
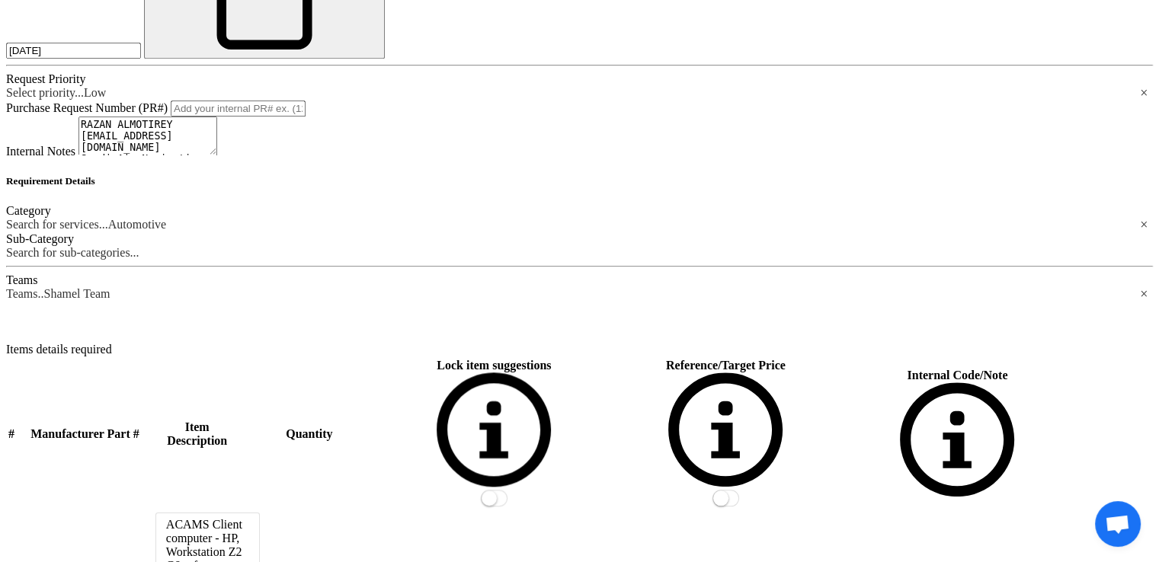
scroll to position [1561, 0]
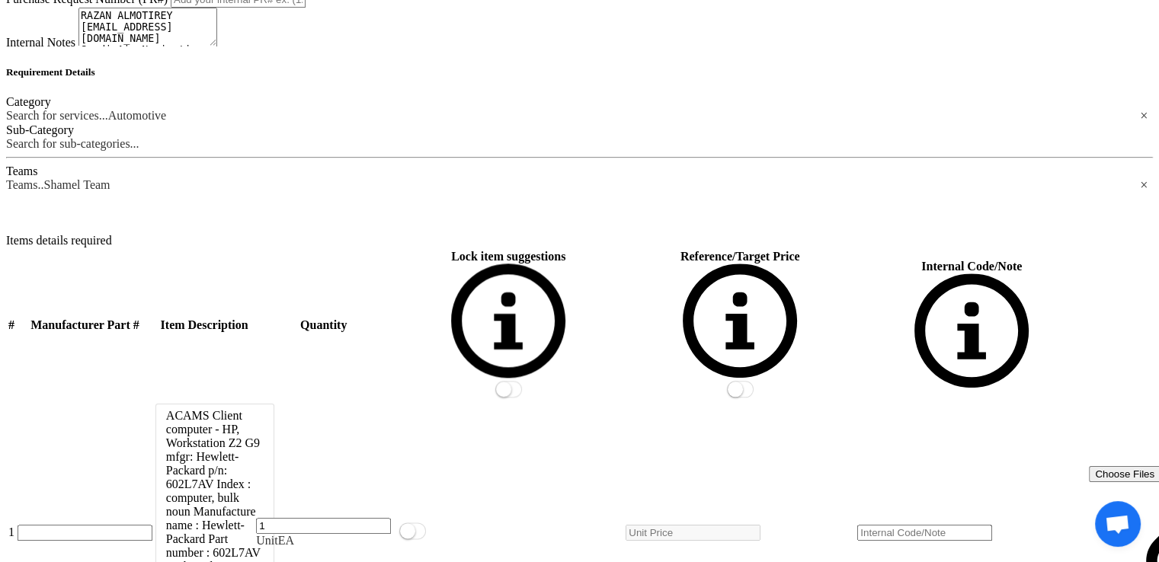
scroll to position [1650, 0]
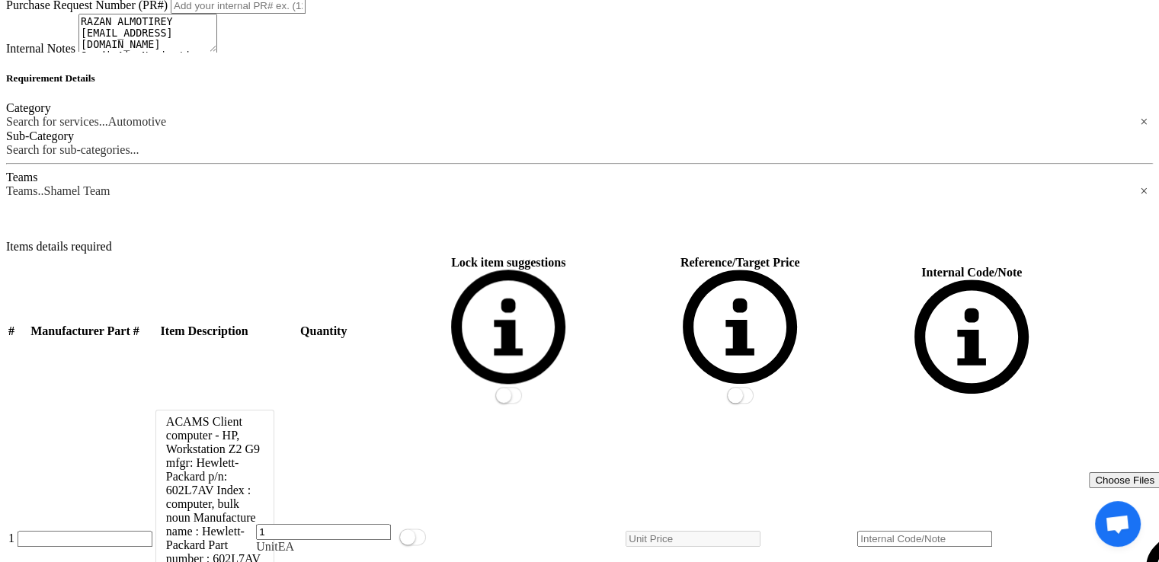
paste div
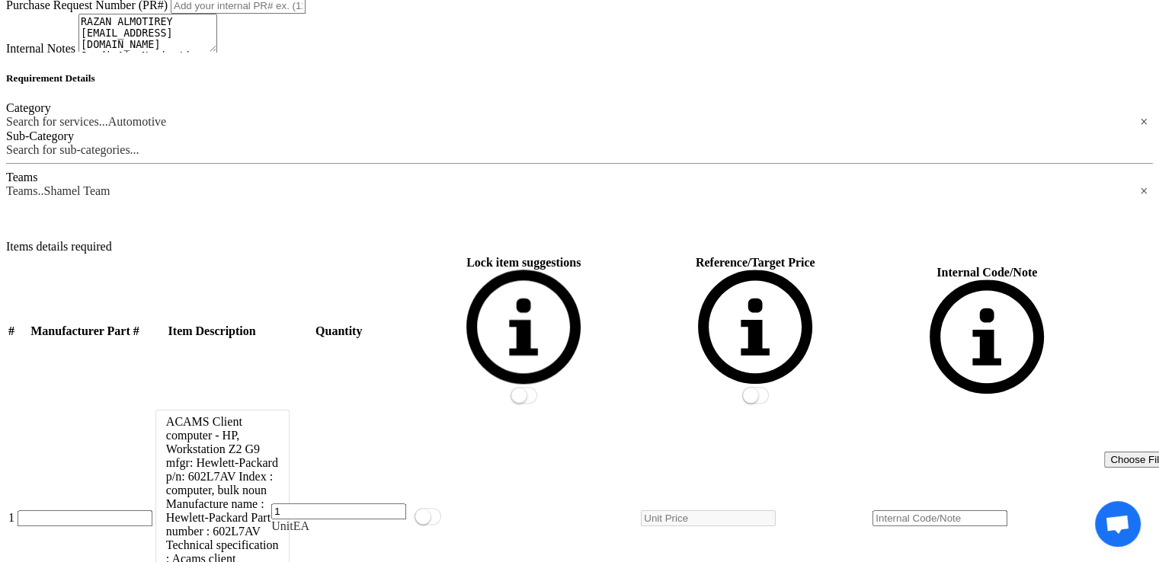
scroll to position [1636, 0]
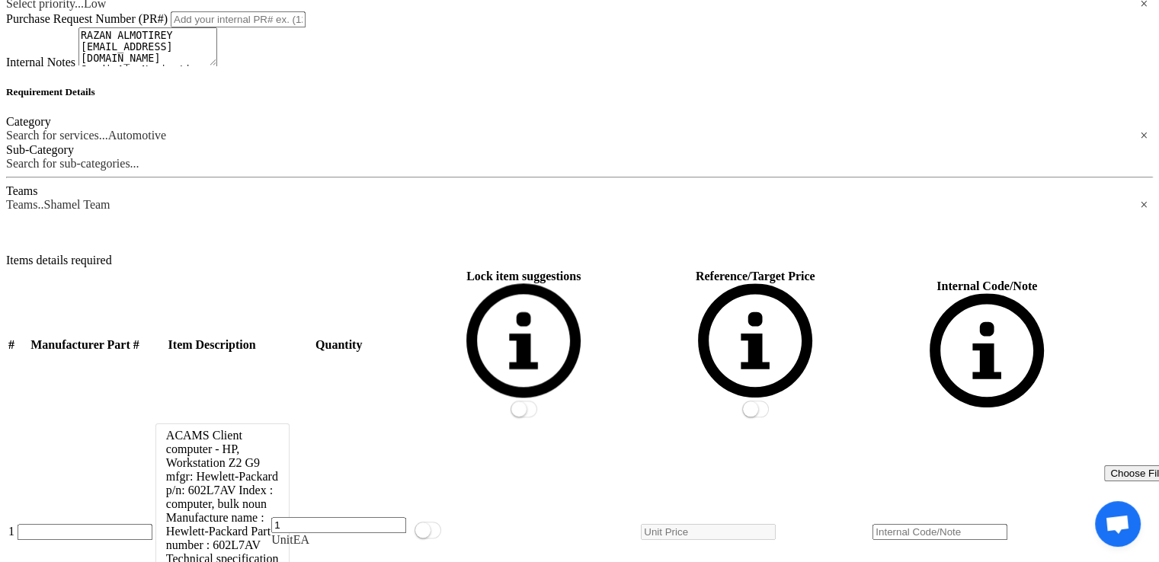
type input "1"
type input "EA"
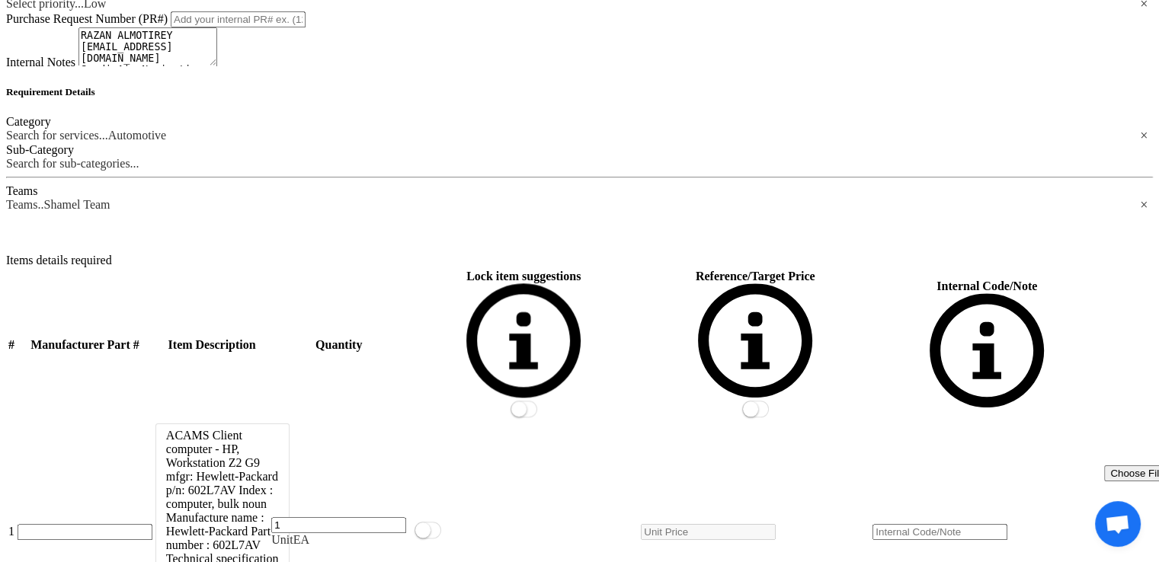
paste div
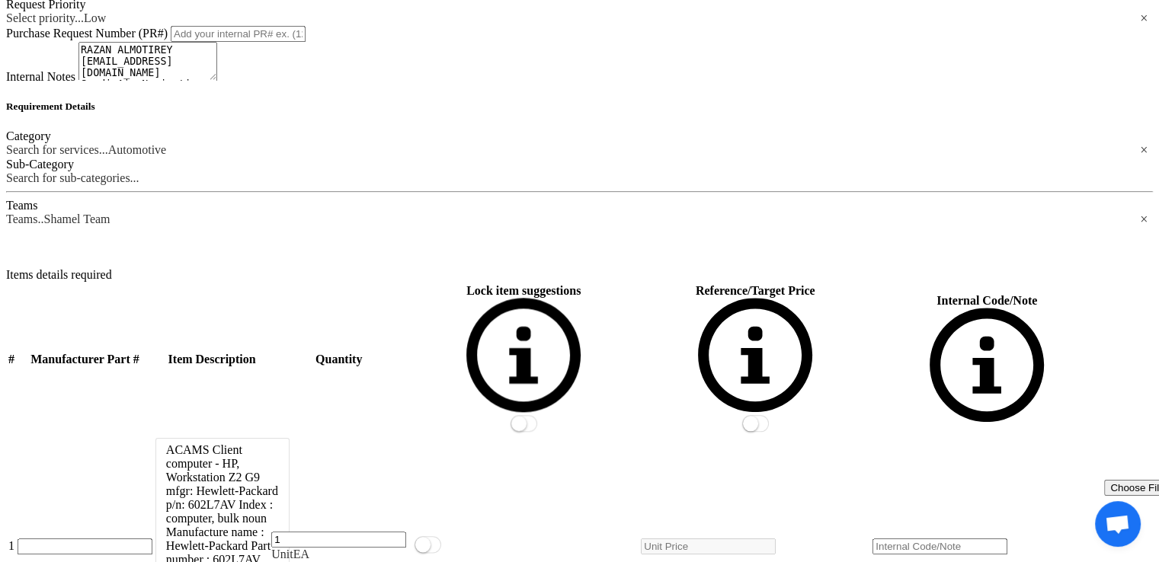
type input "1"
type input "EA"
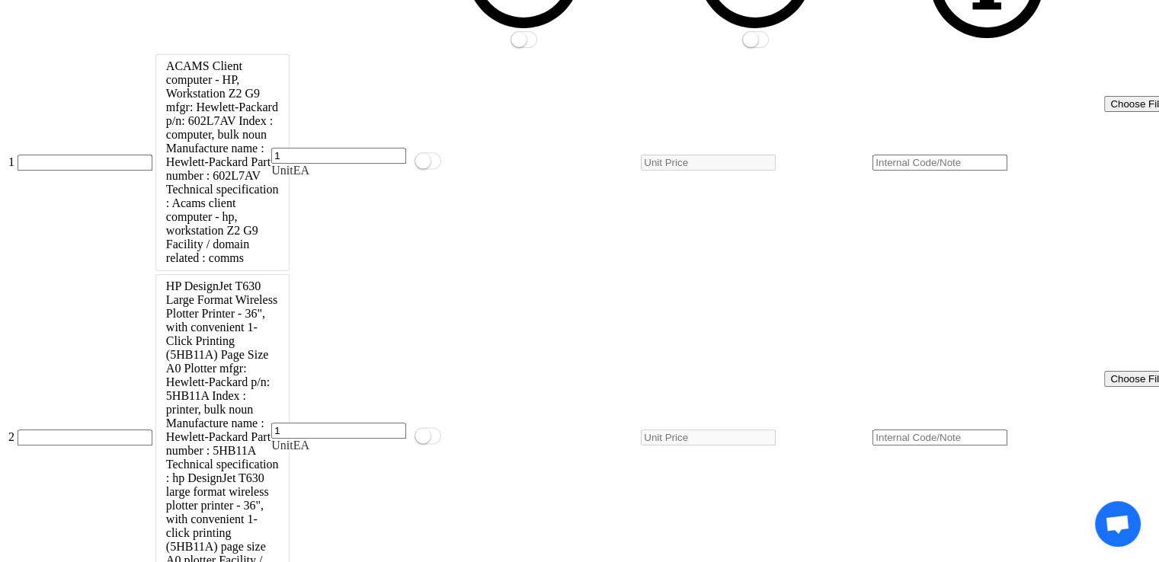
scroll to position [2019, 0]
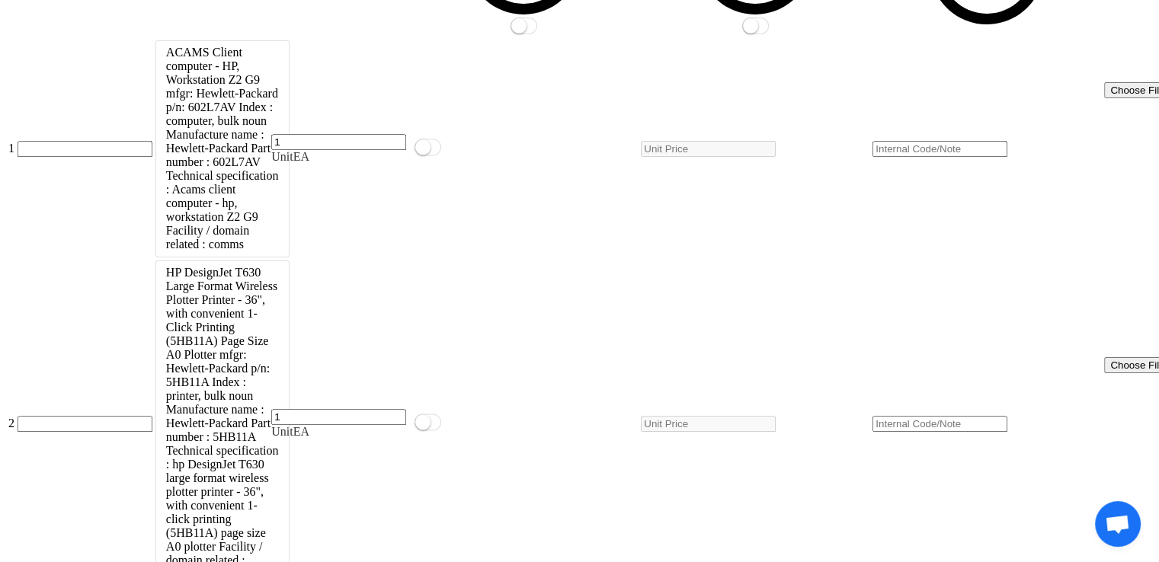
paste div
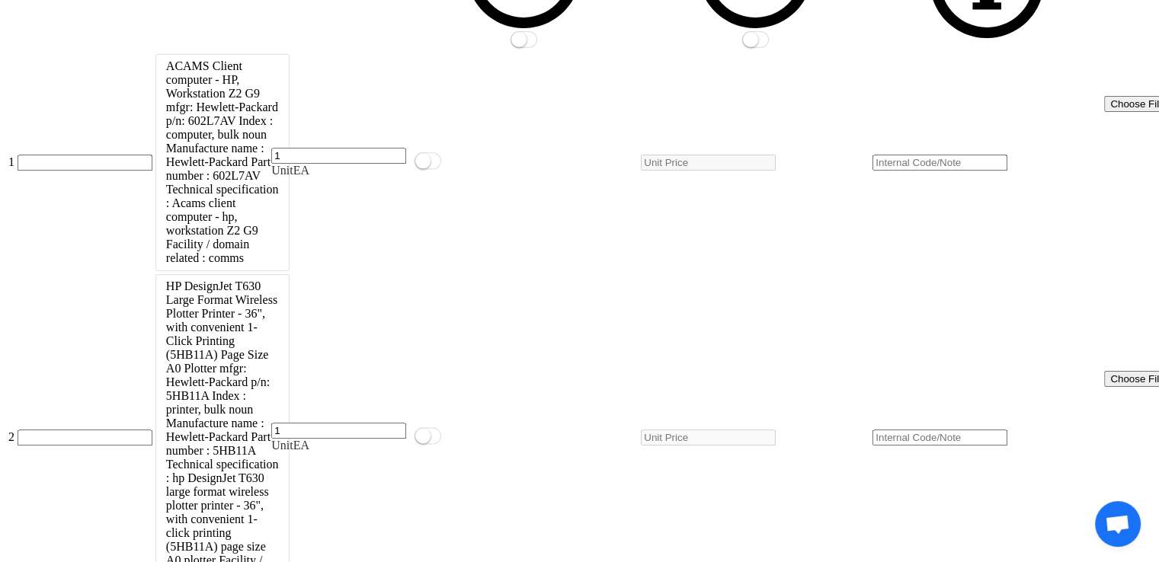
type input "1"
type input "EA"
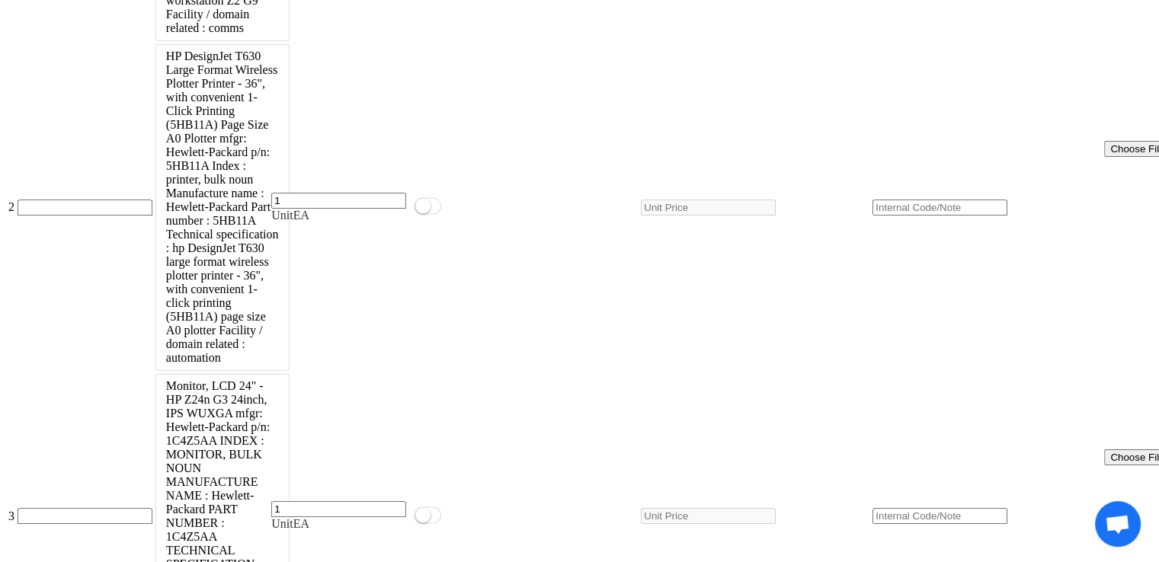
scroll to position [2248, 0]
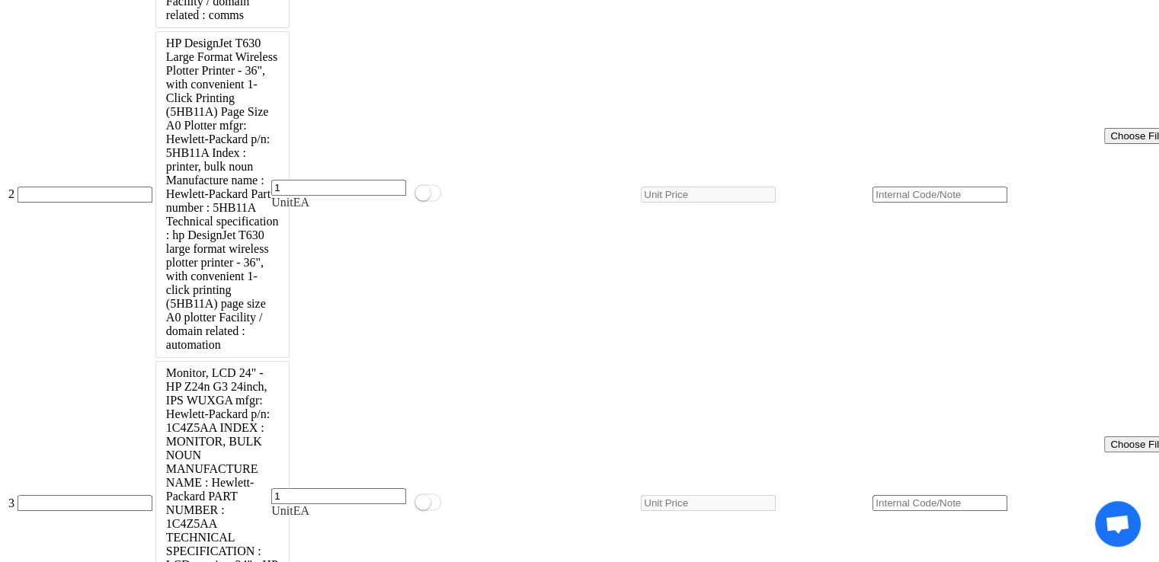
paste div
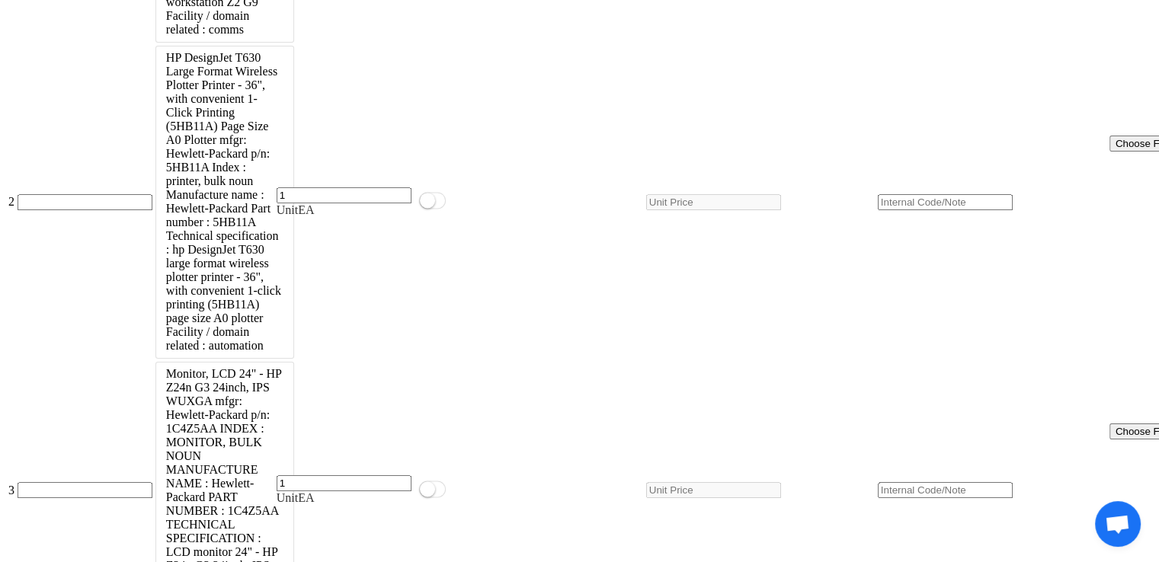
type input "4"
type input "EA"
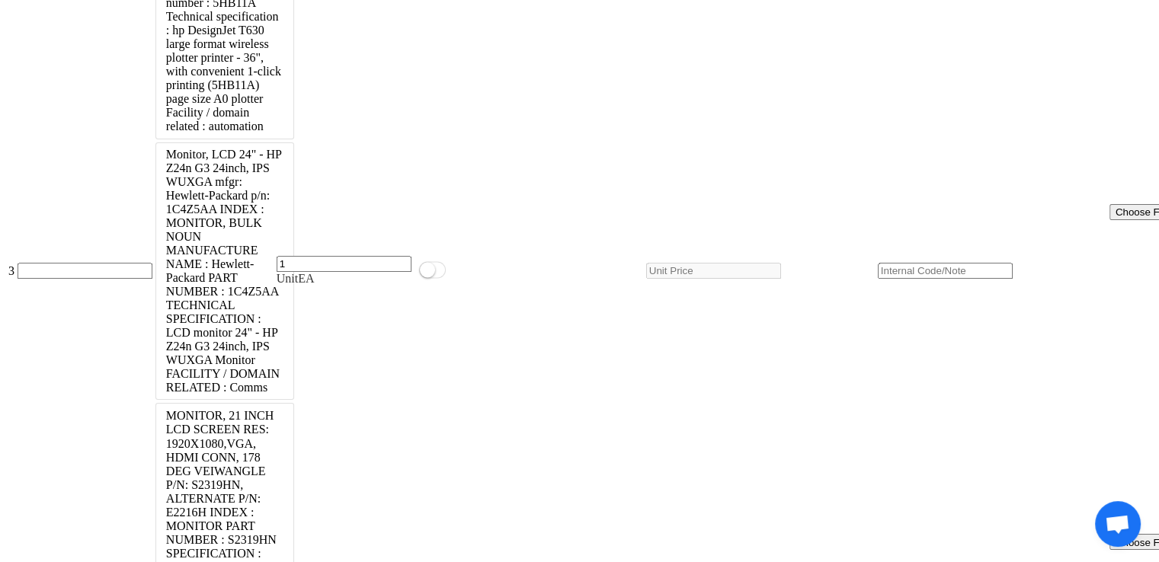
scroll to position [2489, 0]
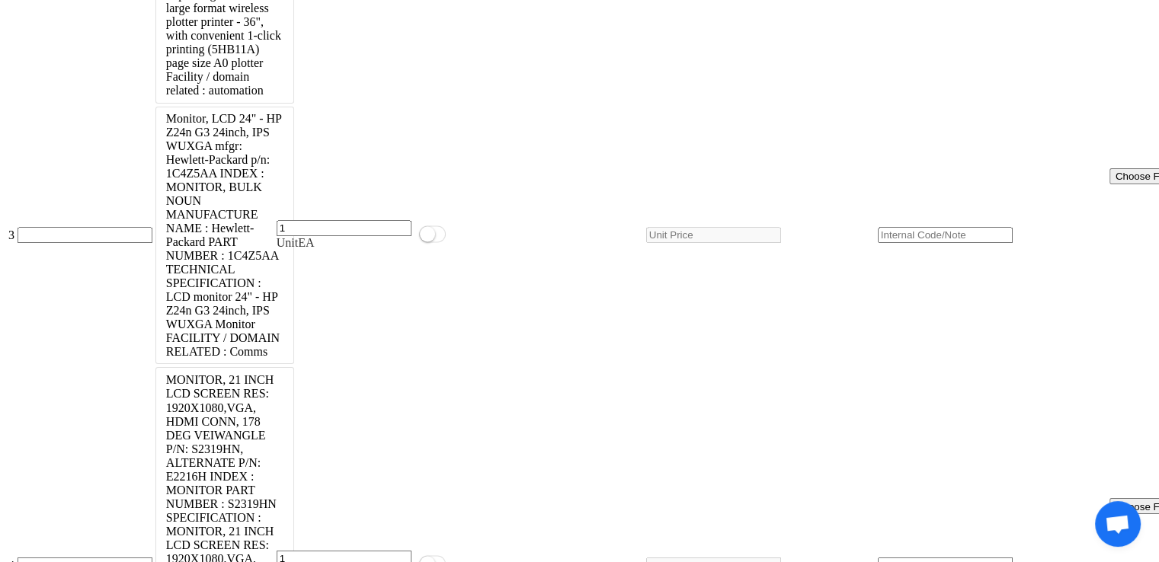
paste div
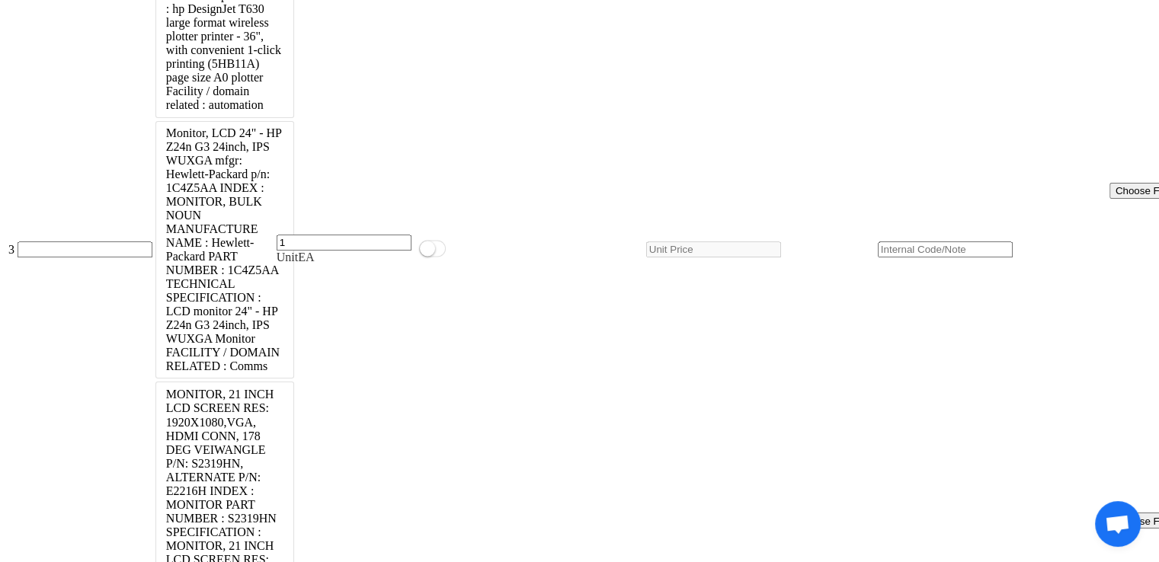
type input "3"
type input "EA"
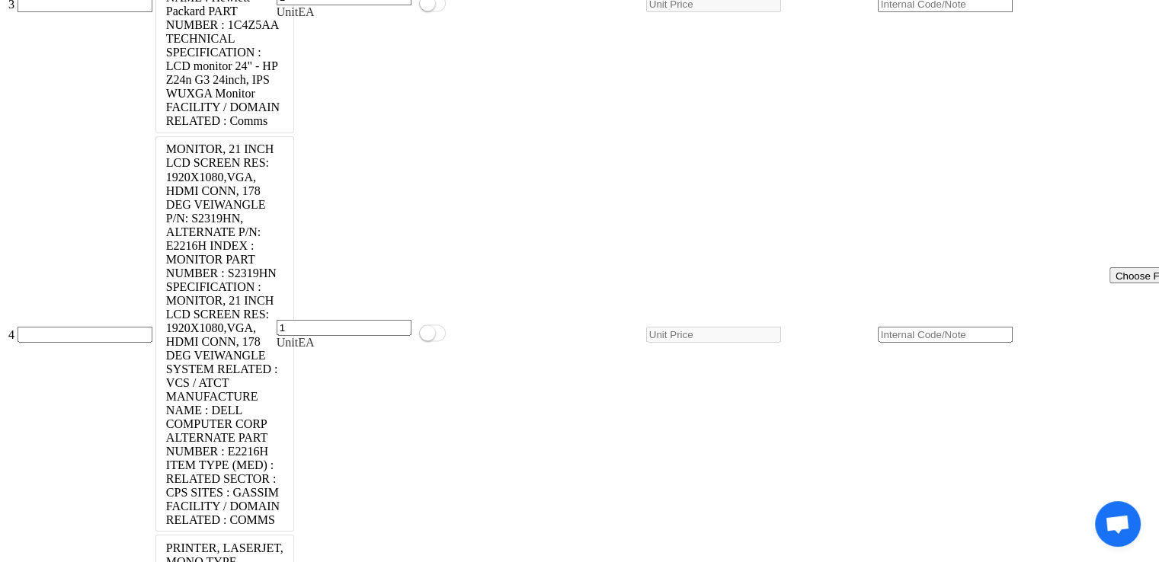
scroll to position [2736, 0]
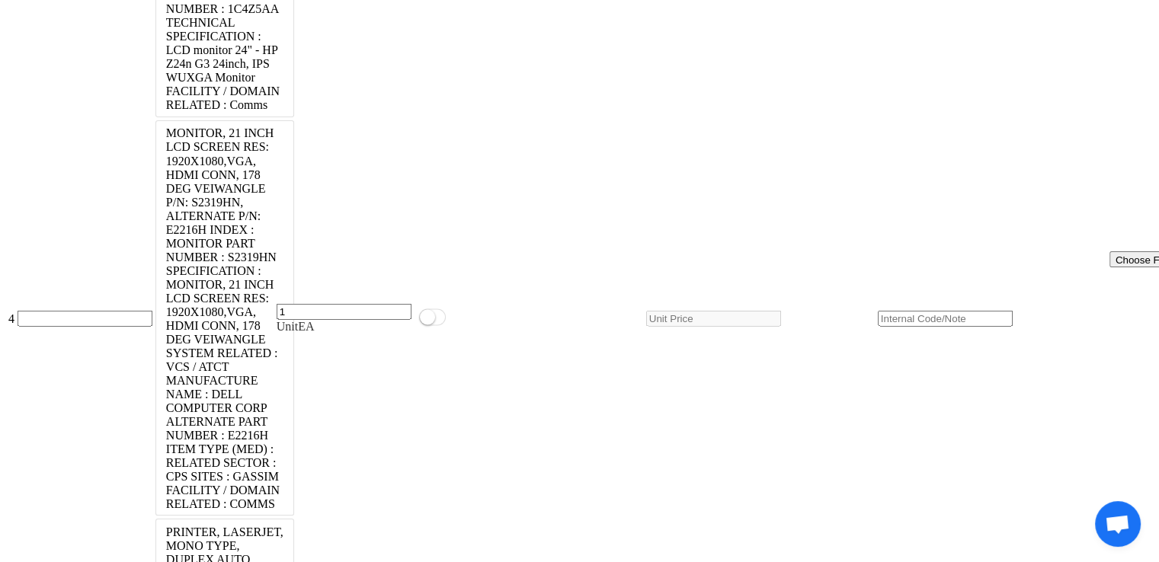
paste div
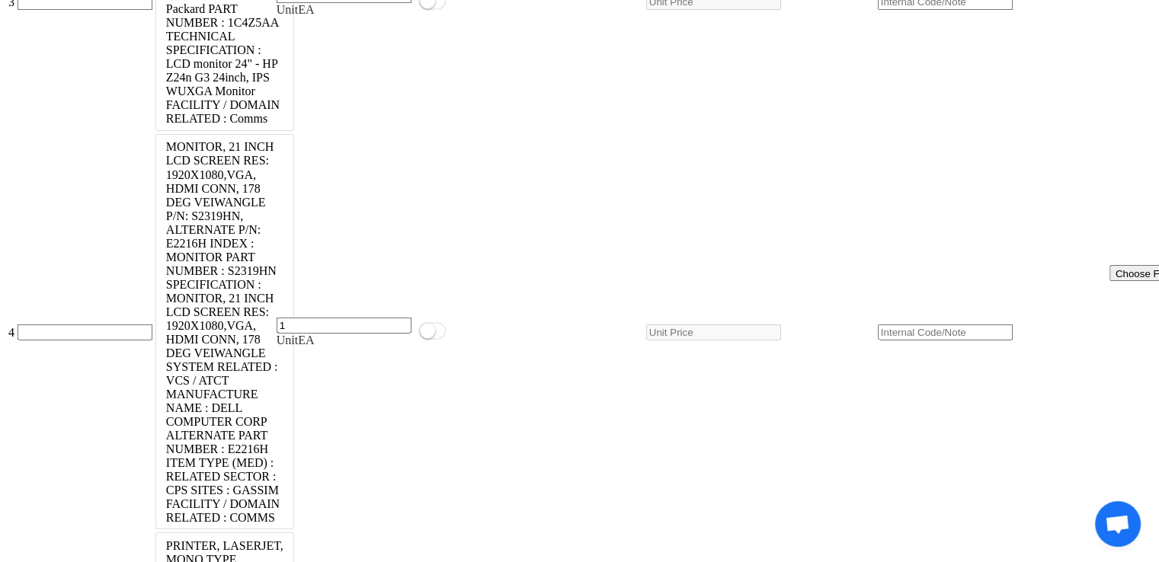
type input "1"
type input "EA"
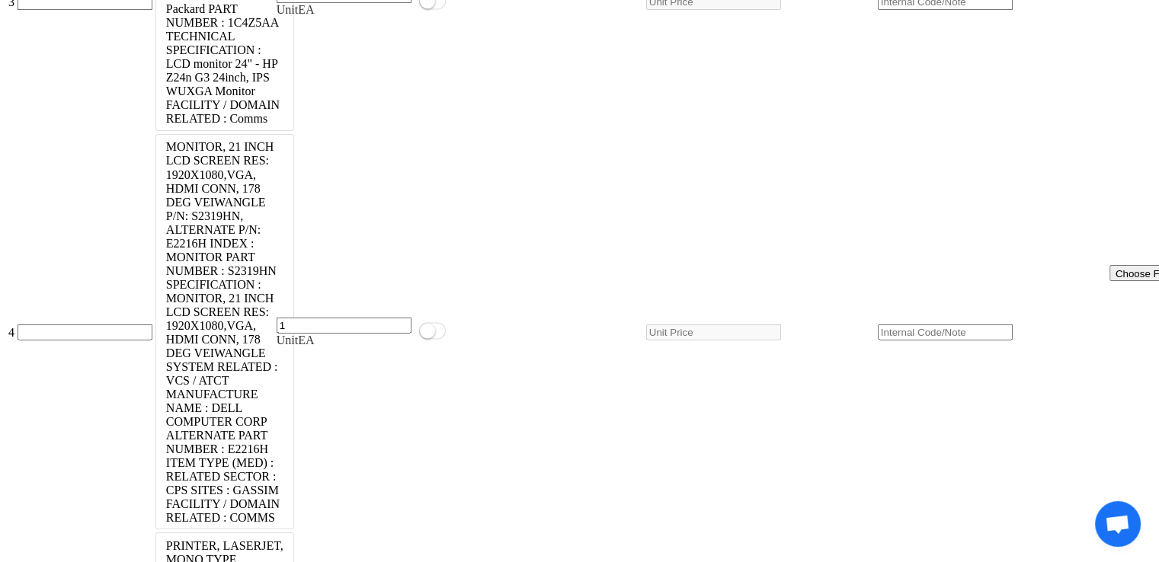
paste div
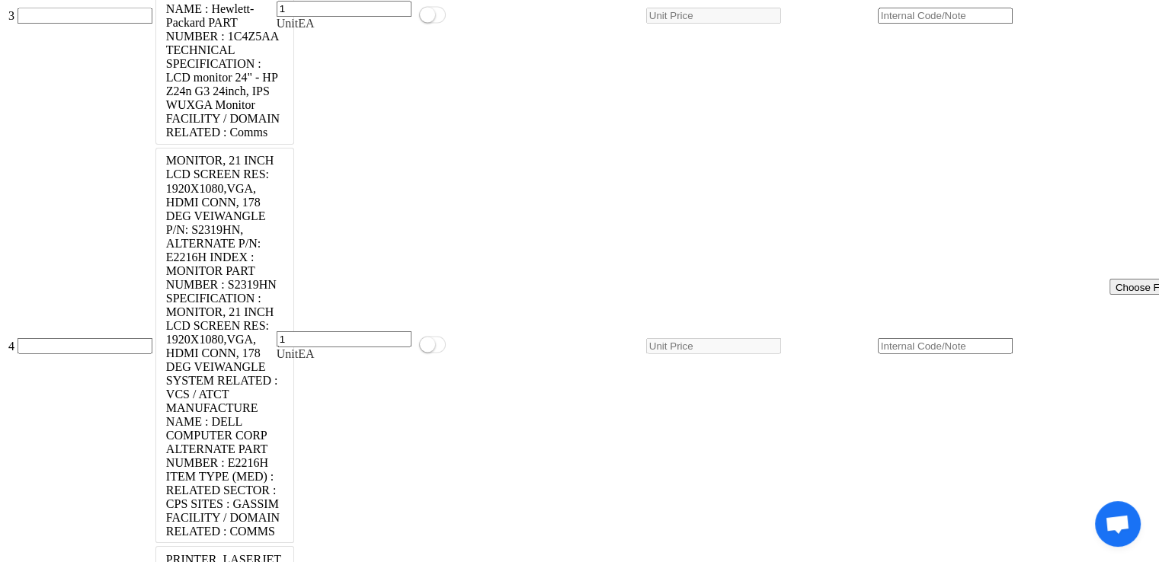
type input "1"
type input "EA"
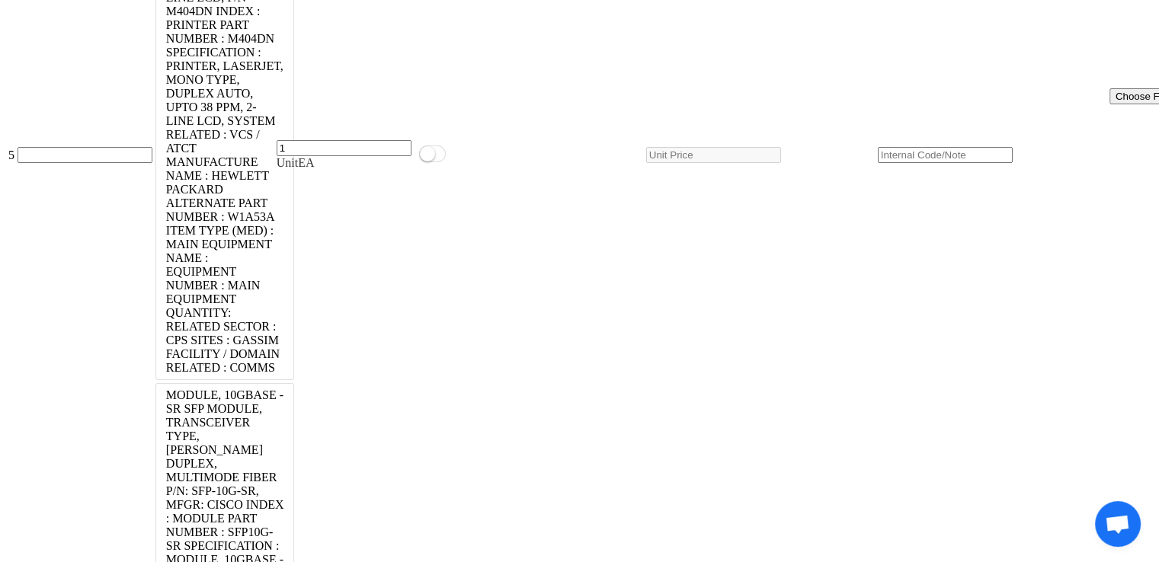
scroll to position [3331, 0]
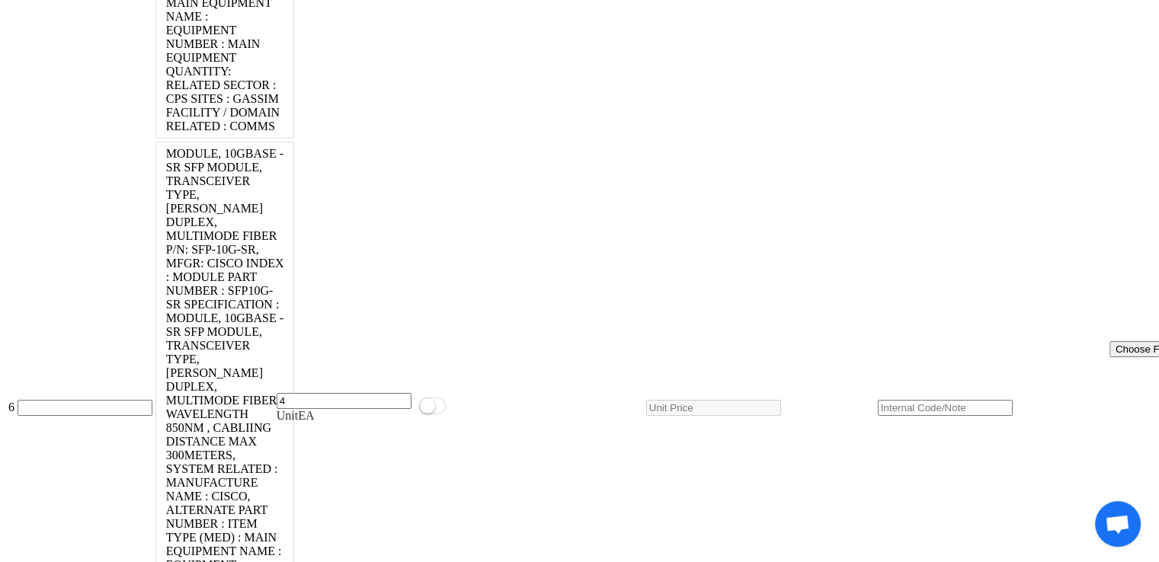
scroll to position [3574, 0]
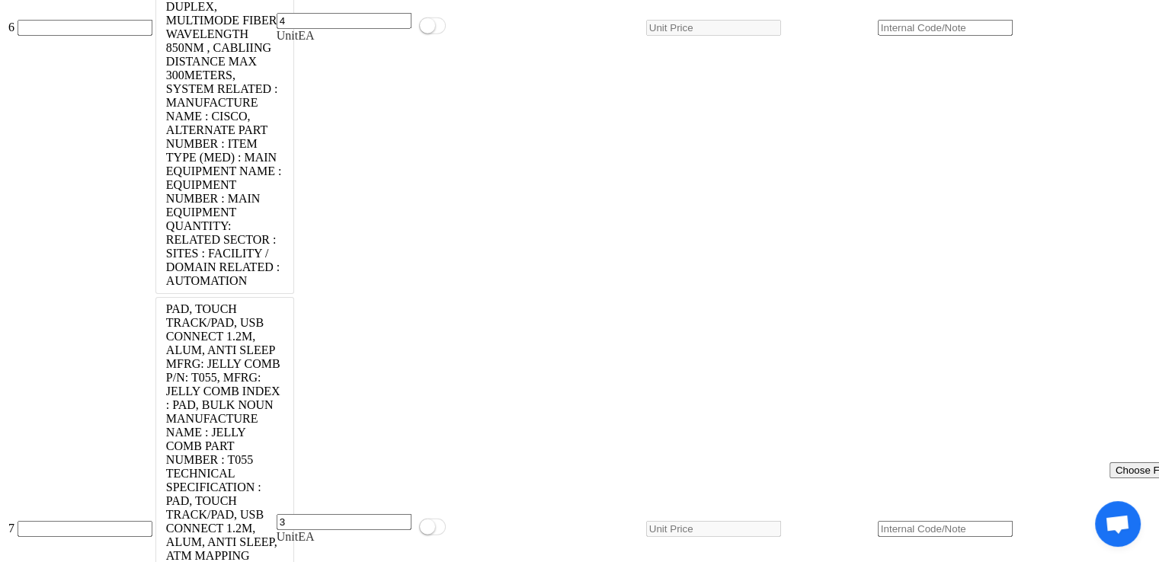
scroll to position [3947, 0]
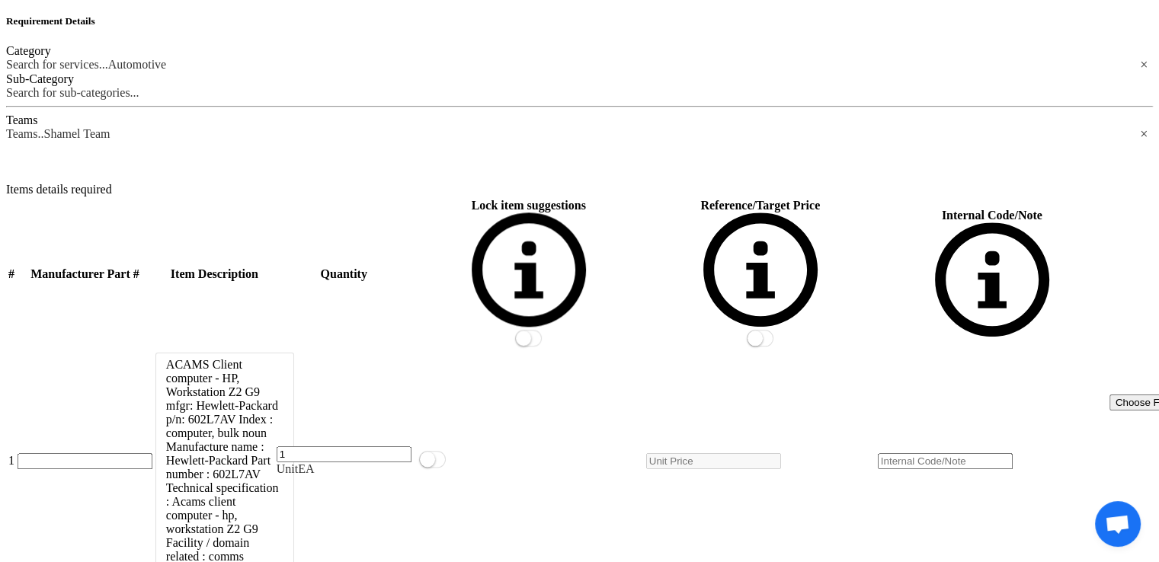
scroll to position [0, 0]
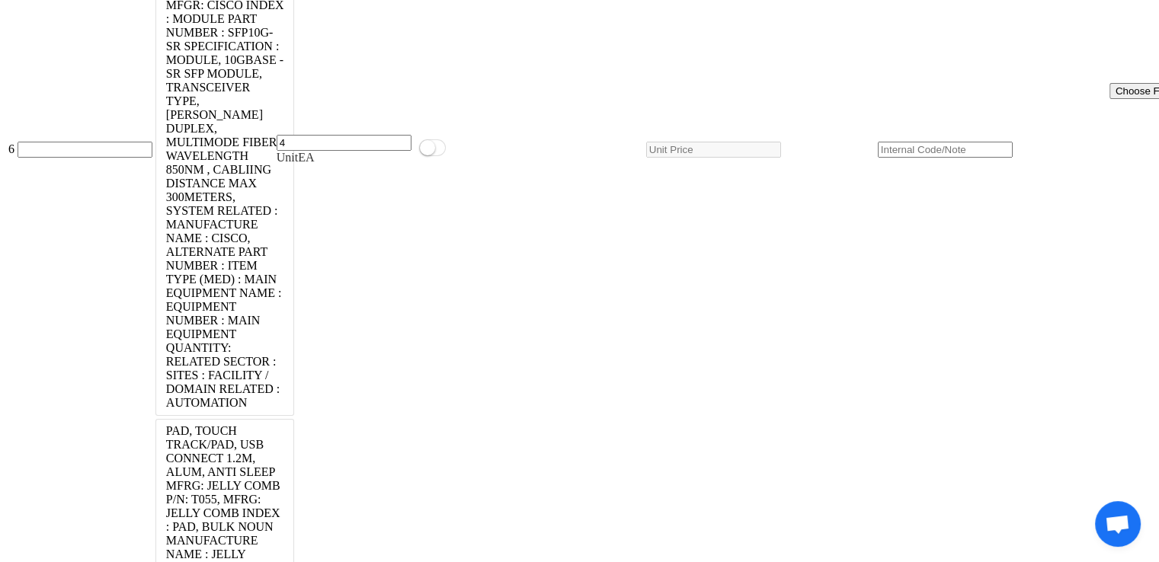
scroll to position [3930, 0]
